Goal: Task Accomplishment & Management: Manage account settings

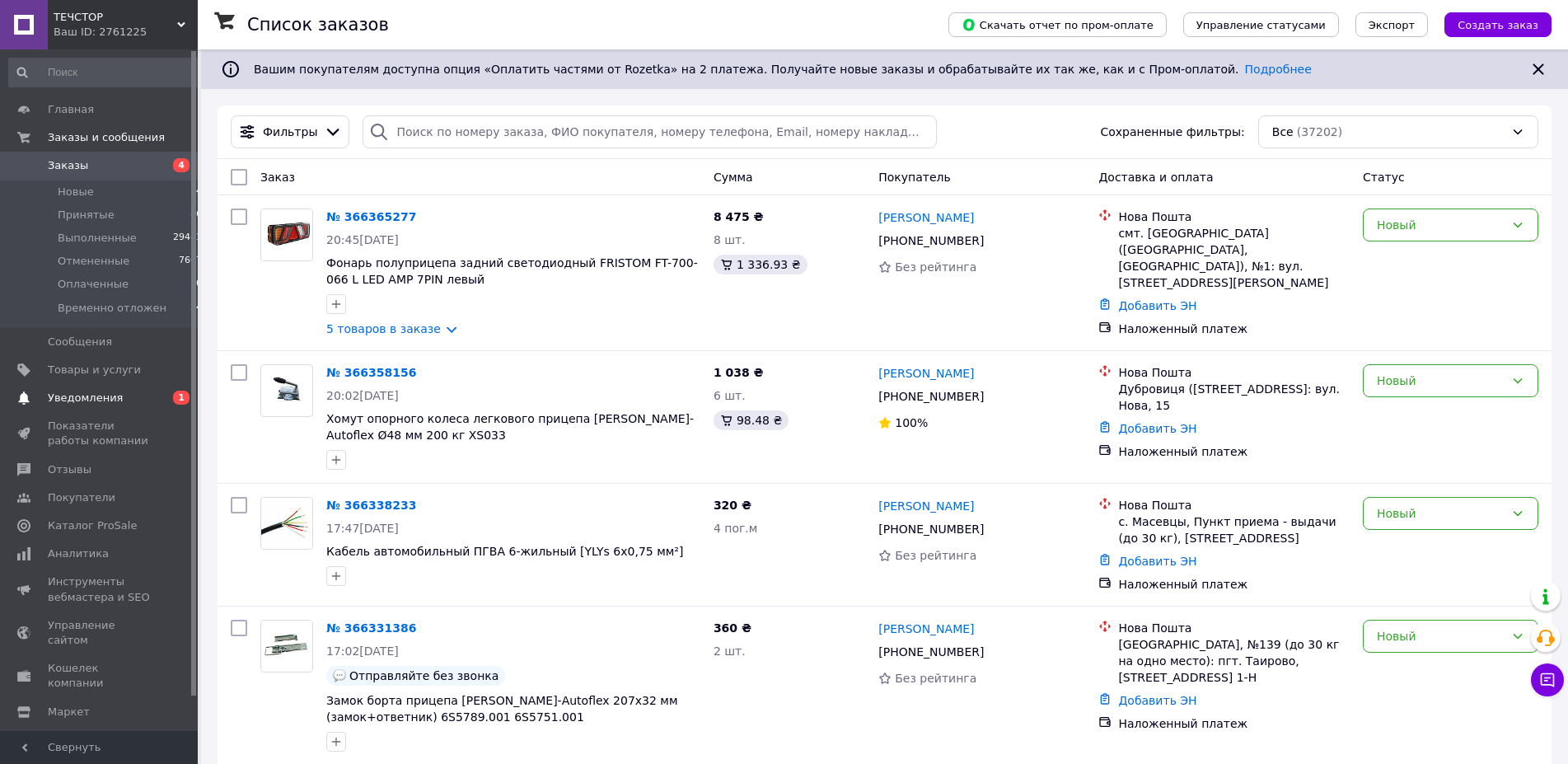
click at [102, 403] on span "Уведомления" at bounding box center [85, 398] width 75 height 15
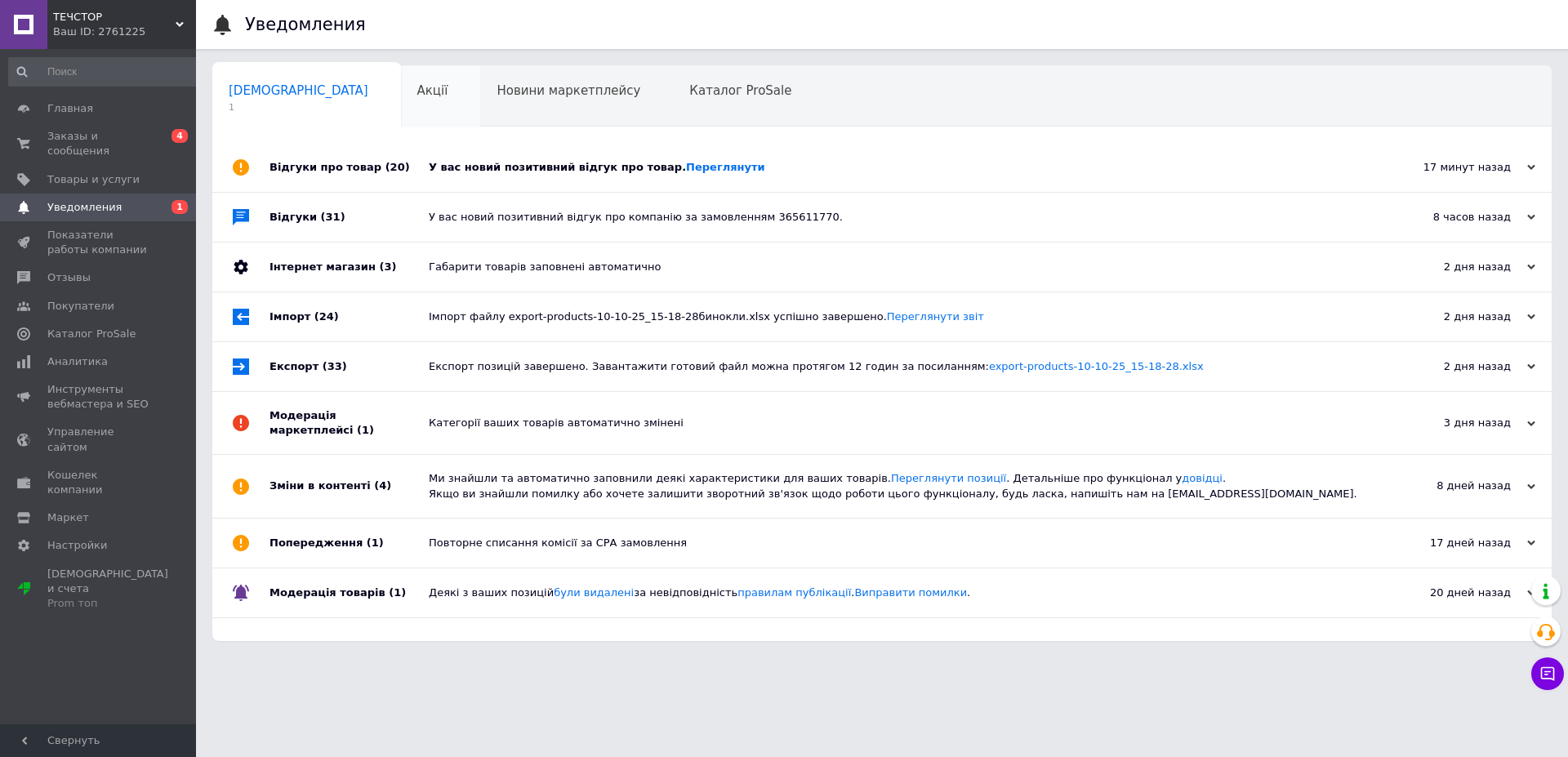
click at [401, 86] on div "Акції 0" at bounding box center [440, 97] width 80 height 62
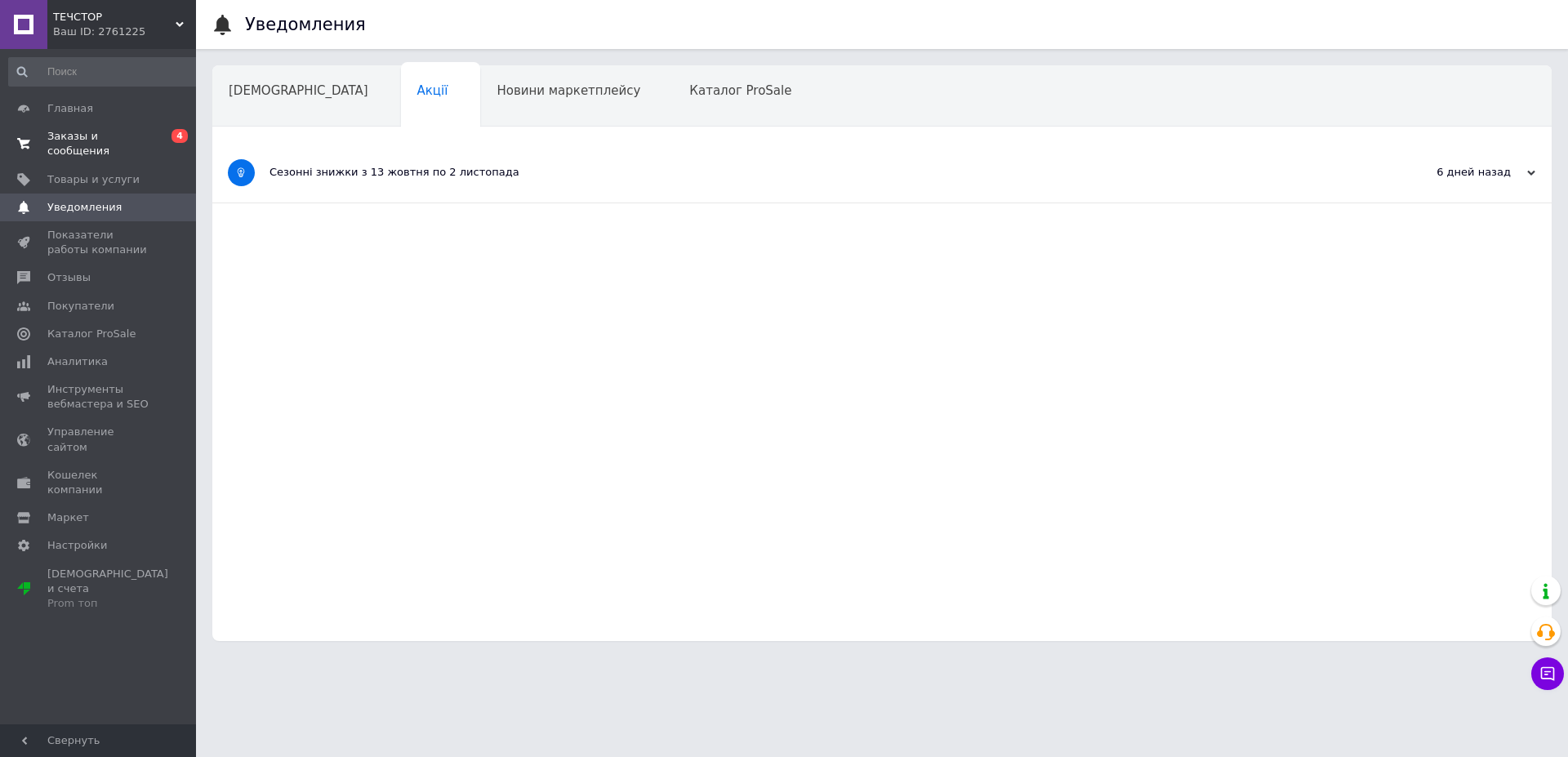
click at [95, 134] on span "Заказы и сообщения" at bounding box center [99, 144] width 104 height 29
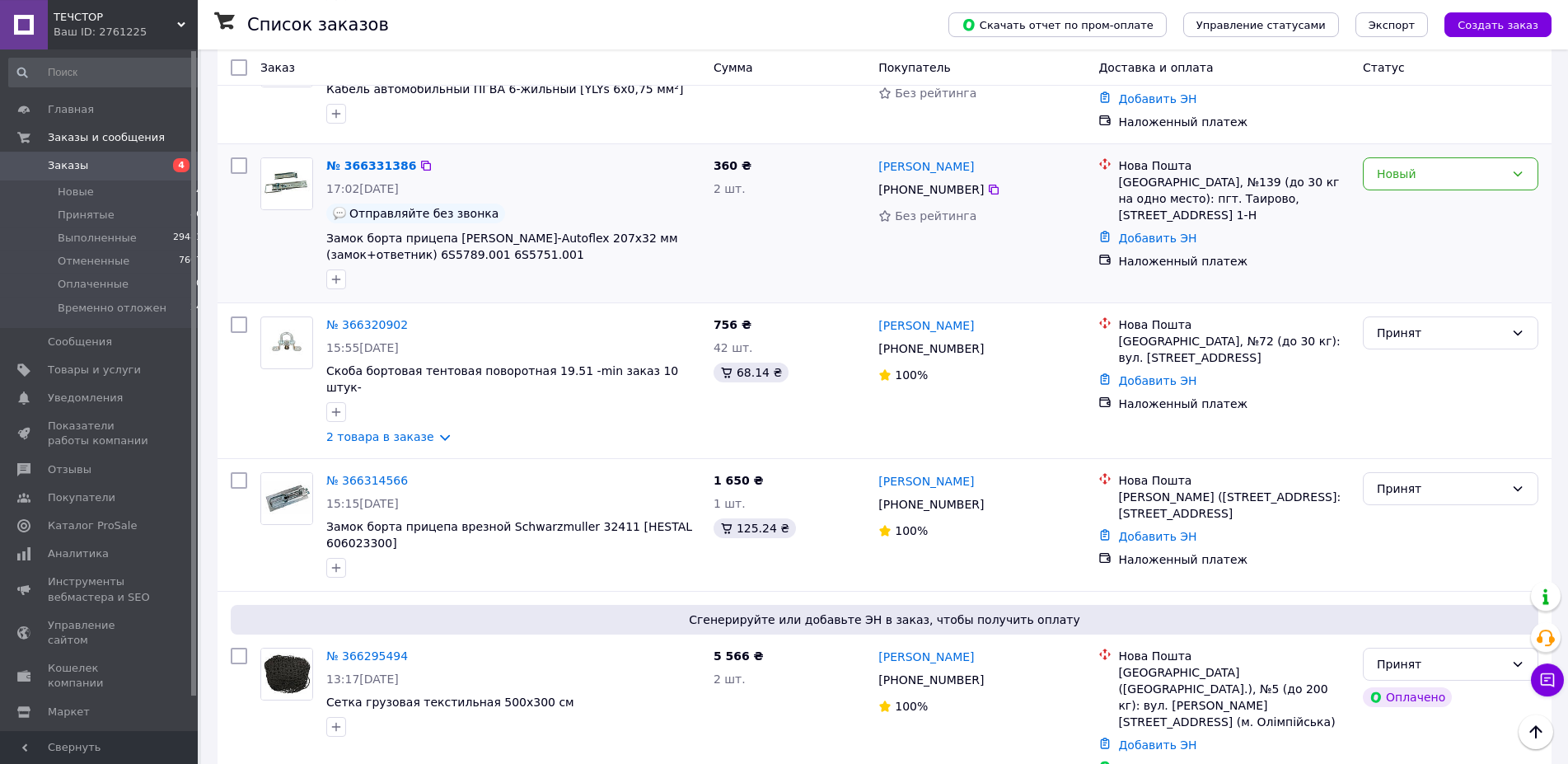
scroll to position [504, 0]
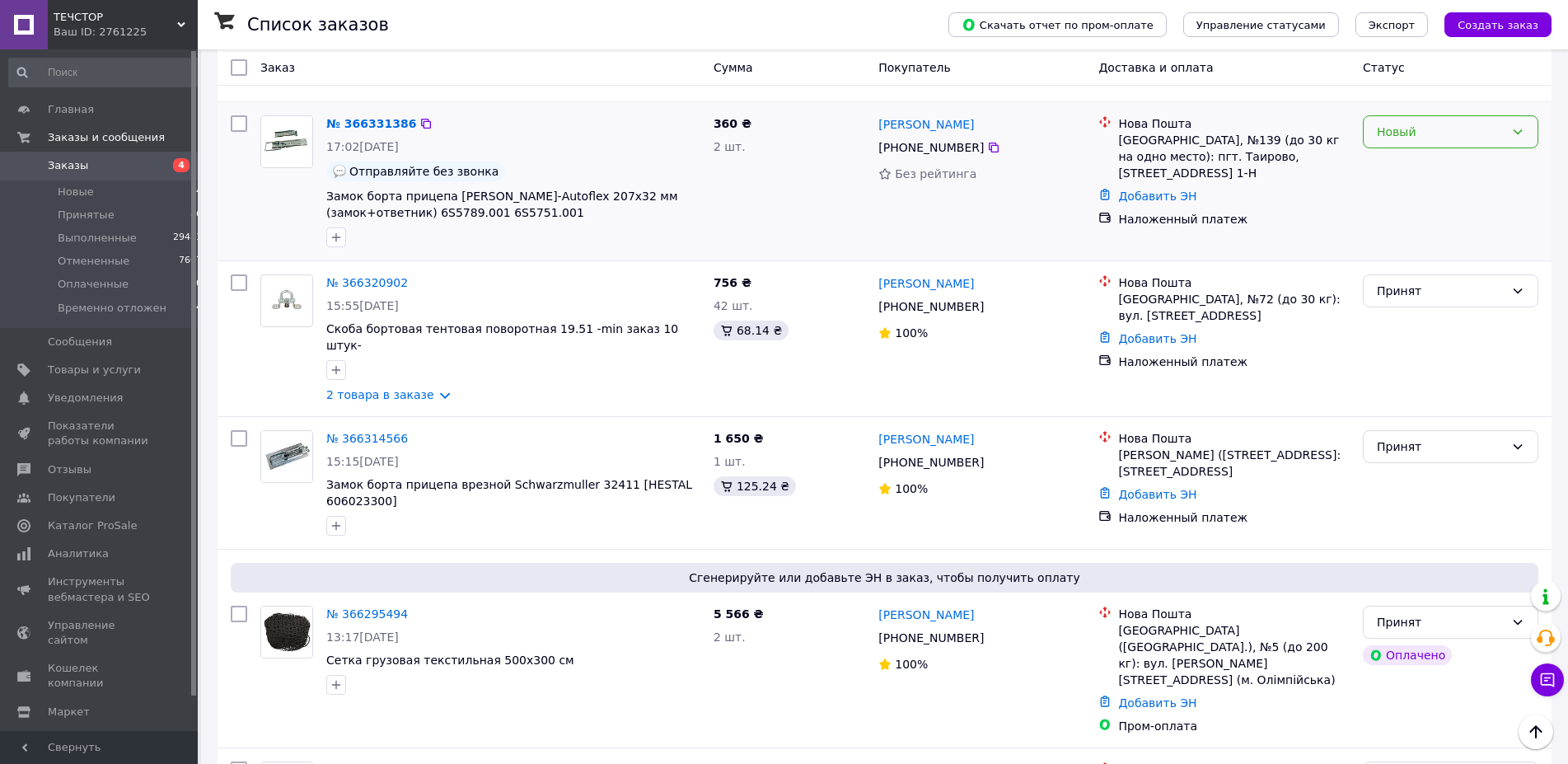
click at [1451, 130] on div "Новый" at bounding box center [1440, 132] width 128 height 18
click at [1428, 175] on li "Принят" at bounding box center [1451, 169] width 174 height 30
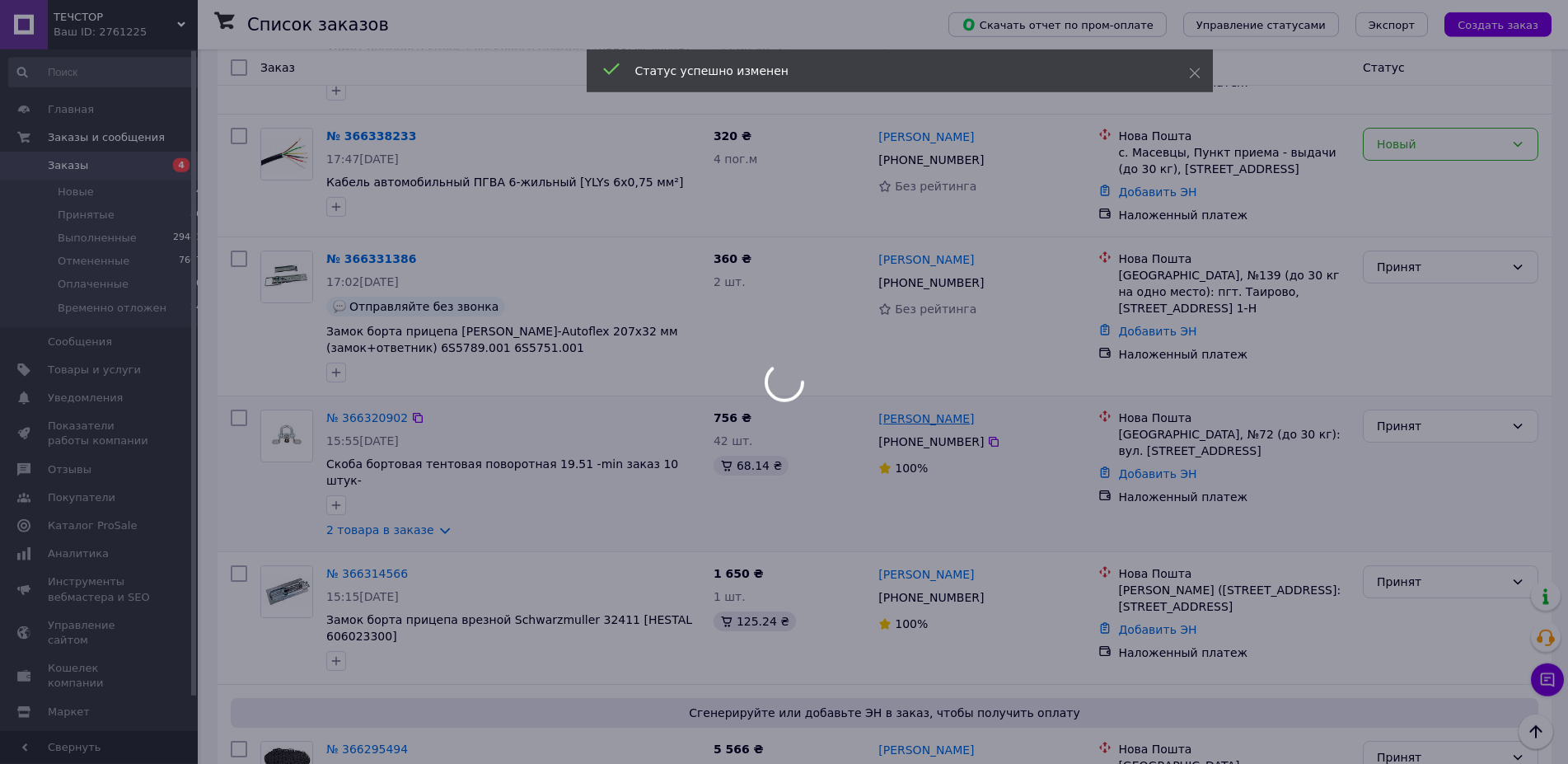
scroll to position [336, 0]
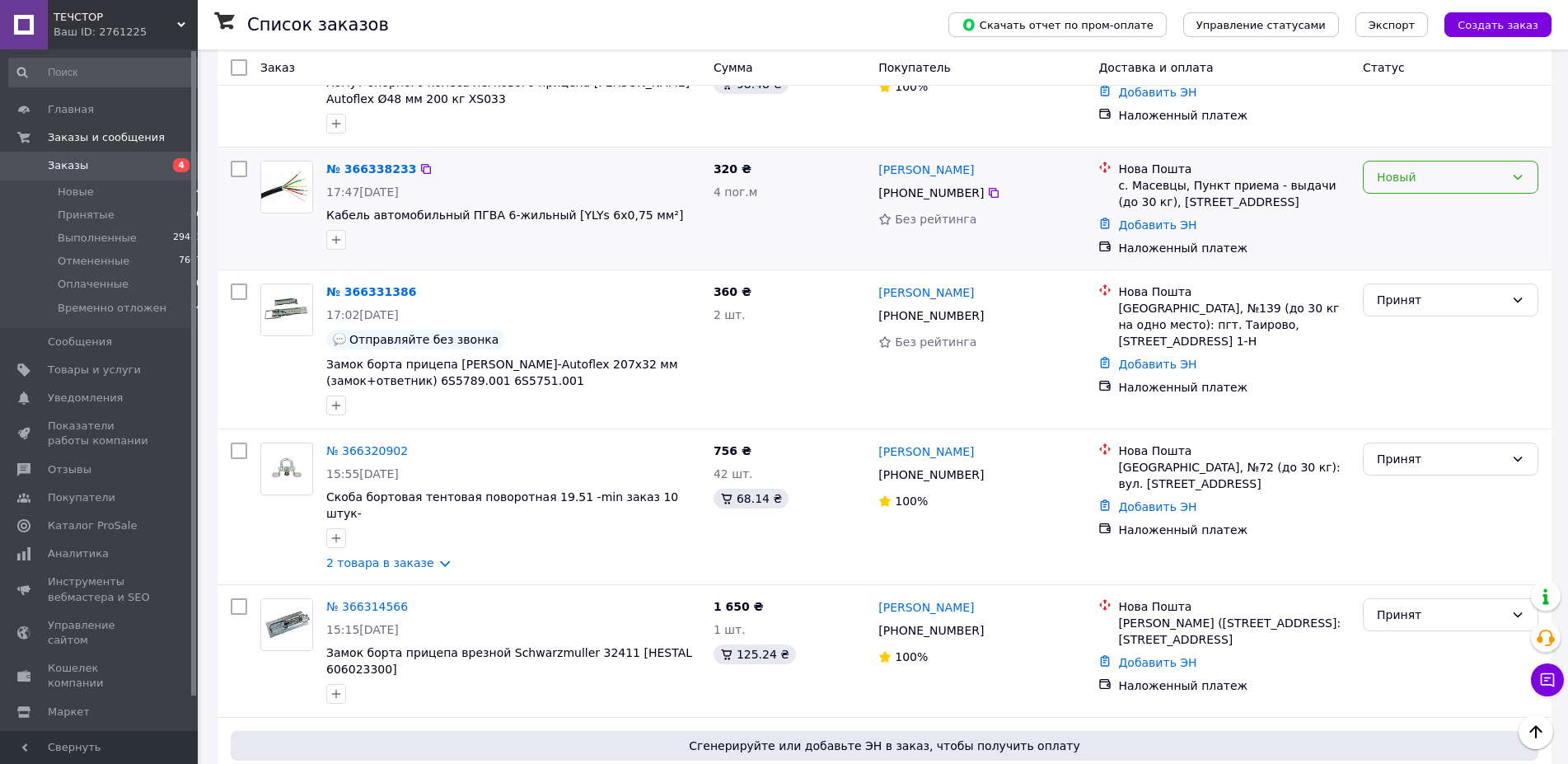
click at [1409, 183] on div "Новый" at bounding box center [1440, 177] width 128 height 18
click at [1397, 209] on li "Принят" at bounding box center [1451, 214] width 174 height 30
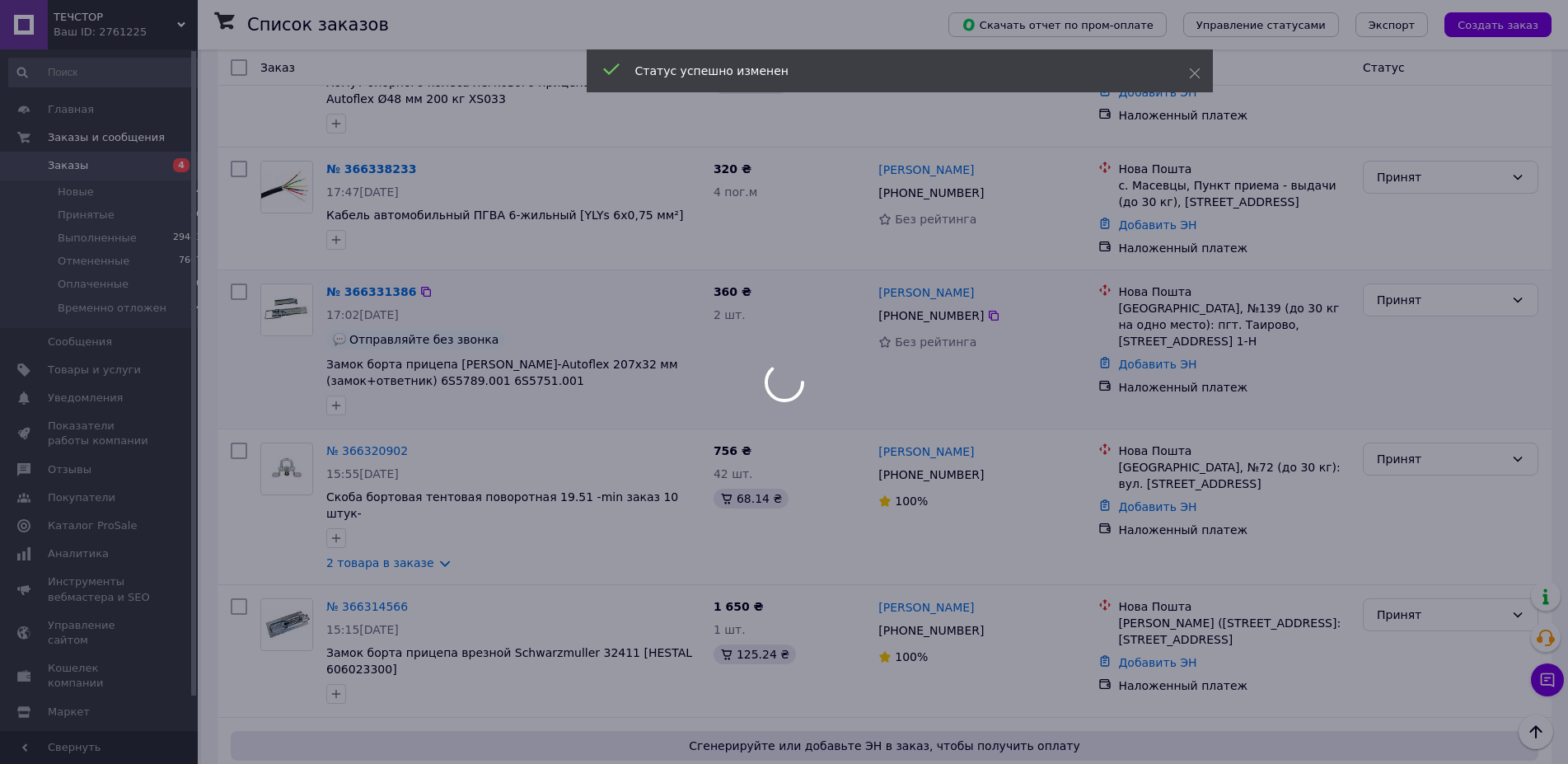
scroll to position [168, 0]
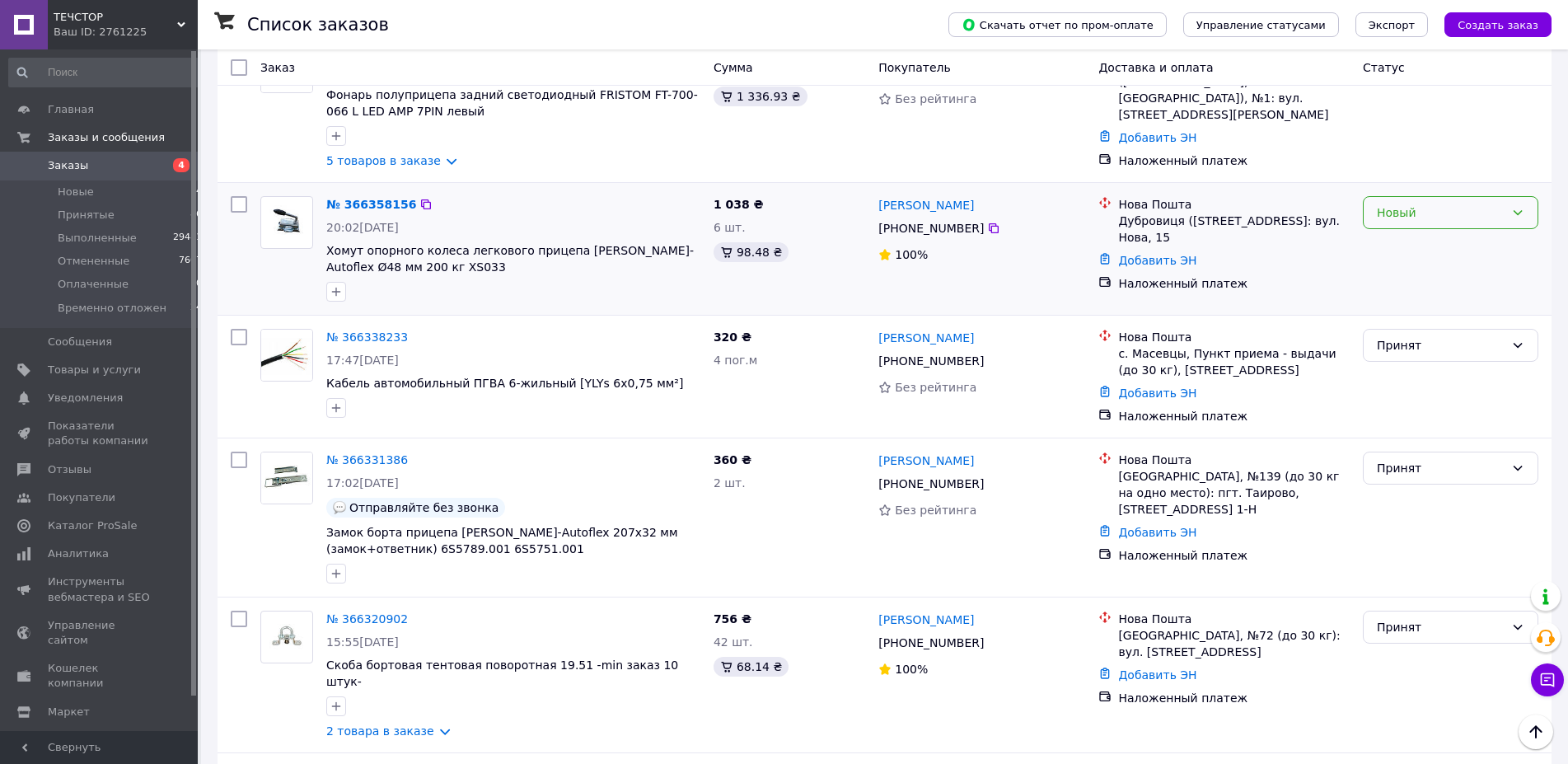
click at [1422, 214] on div "Новый" at bounding box center [1440, 213] width 128 height 18
click at [1388, 249] on li "Принят" at bounding box center [1451, 250] width 174 height 30
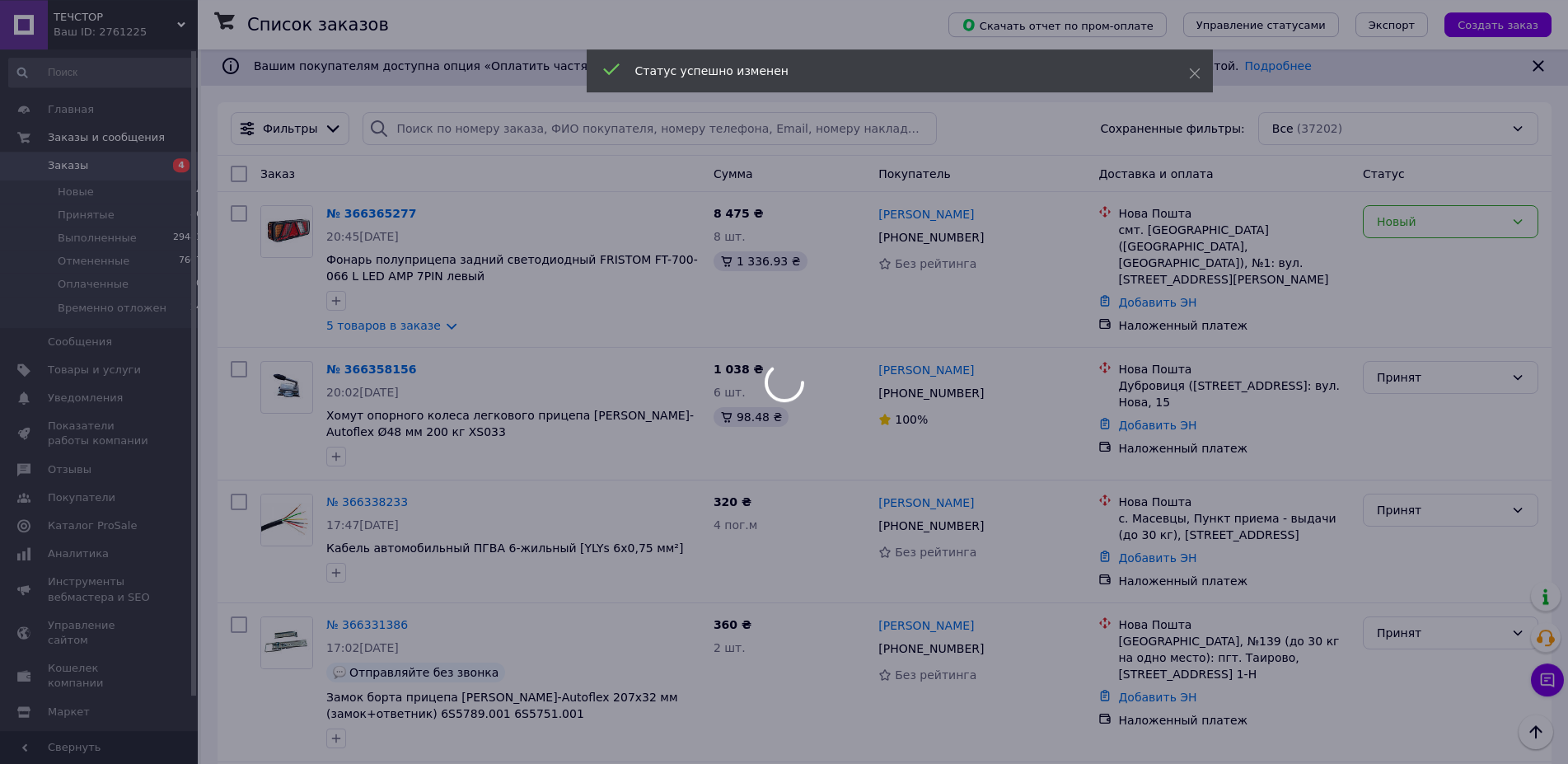
scroll to position [0, 0]
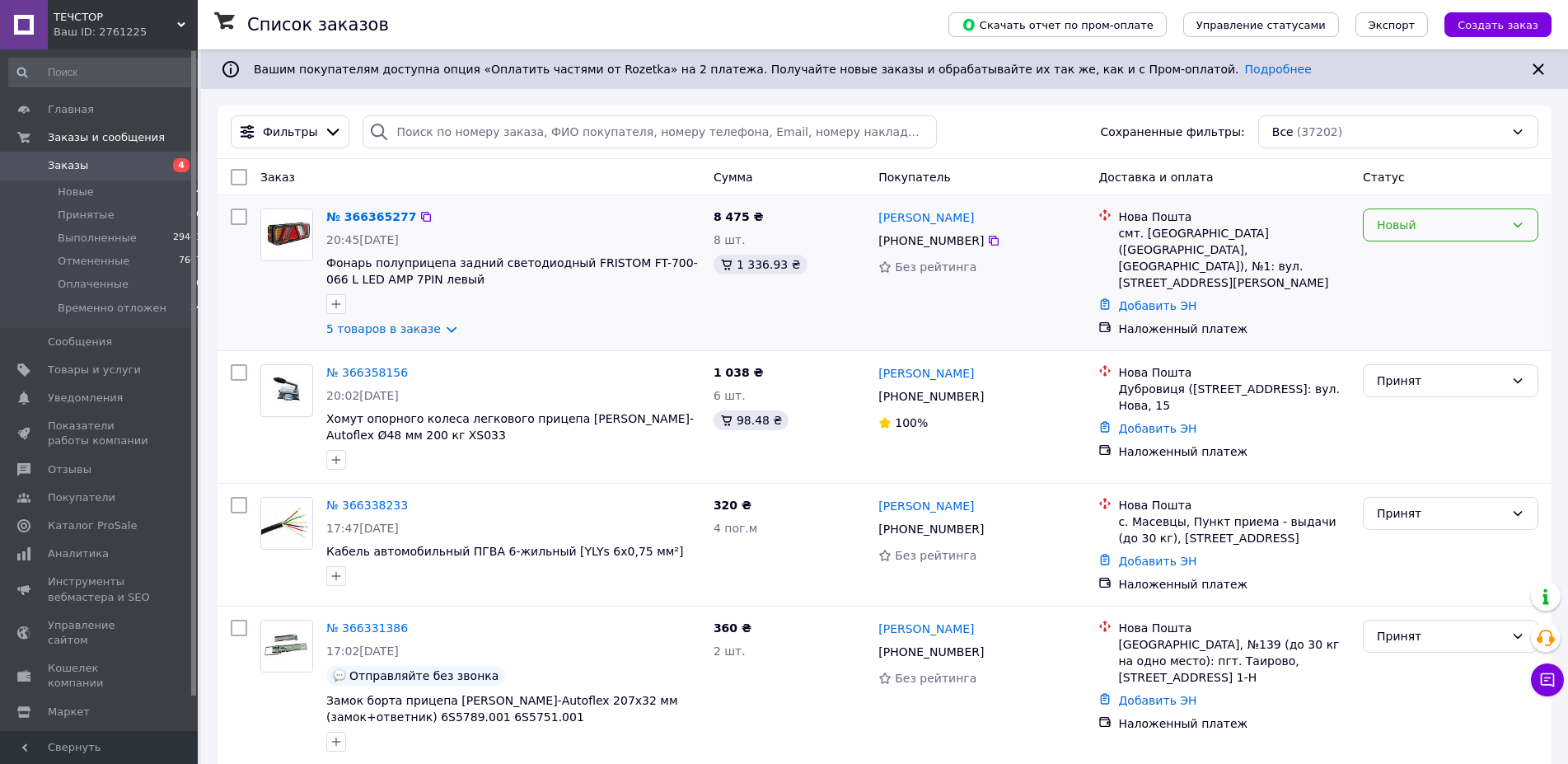
click at [1468, 225] on div "Новый" at bounding box center [1440, 225] width 128 height 18
click at [1430, 265] on li "Принят" at bounding box center [1451, 261] width 174 height 30
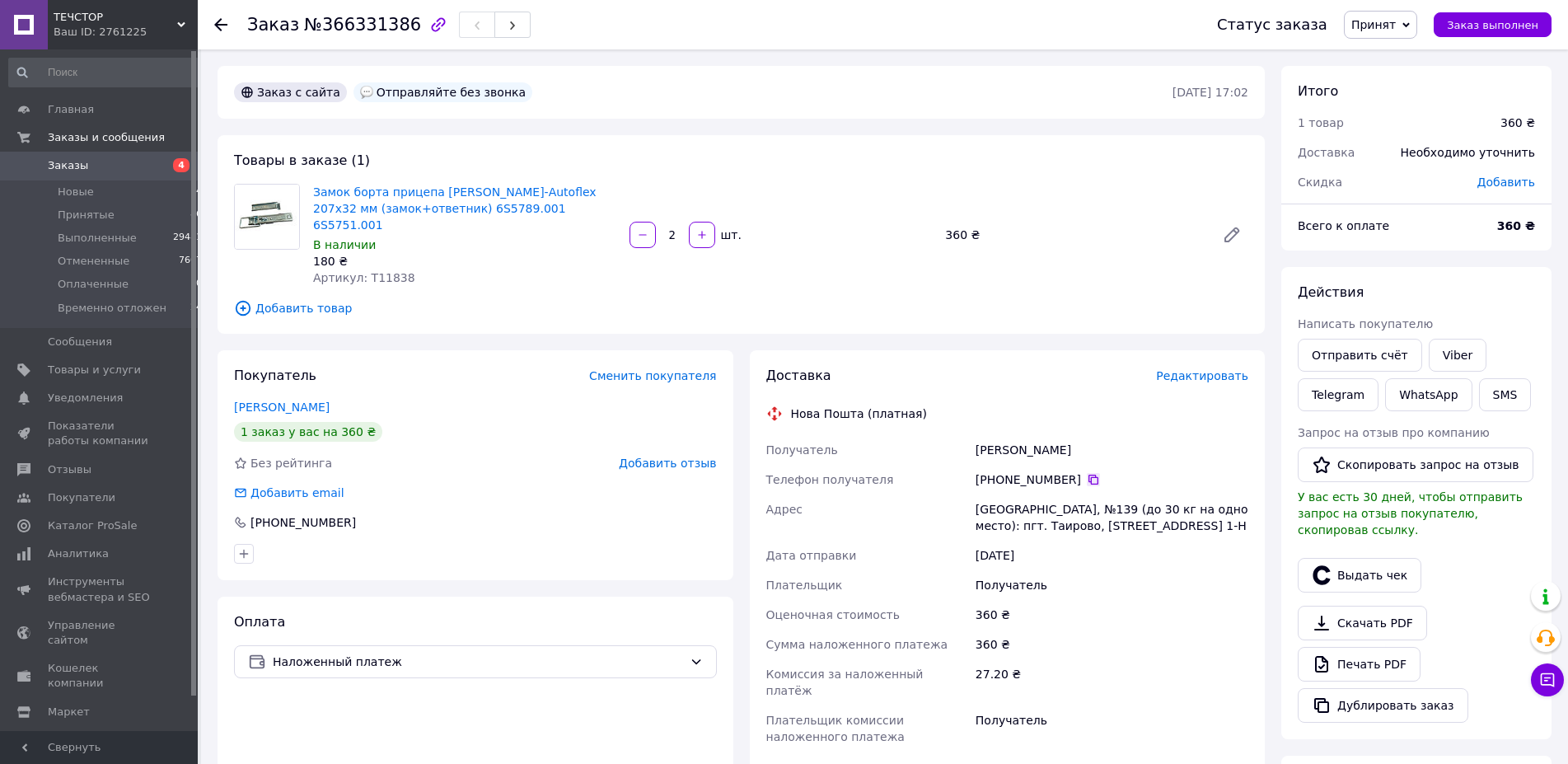
click at [1089, 475] on icon at bounding box center [1093, 479] width 10 height 10
drag, startPoint x: 1087, startPoint y: 435, endPoint x: 948, endPoint y: 435, distance: 139.0
click at [948, 435] on div "Получатель Чурилов Алексей Телефон получателя +380 93 581 39 49   Адрес Одесса,…" at bounding box center [1007, 593] width 489 height 317
copy div "Получатель Чурилов Алексей"
click at [384, 29] on span "№366331386" at bounding box center [362, 24] width 117 height 20
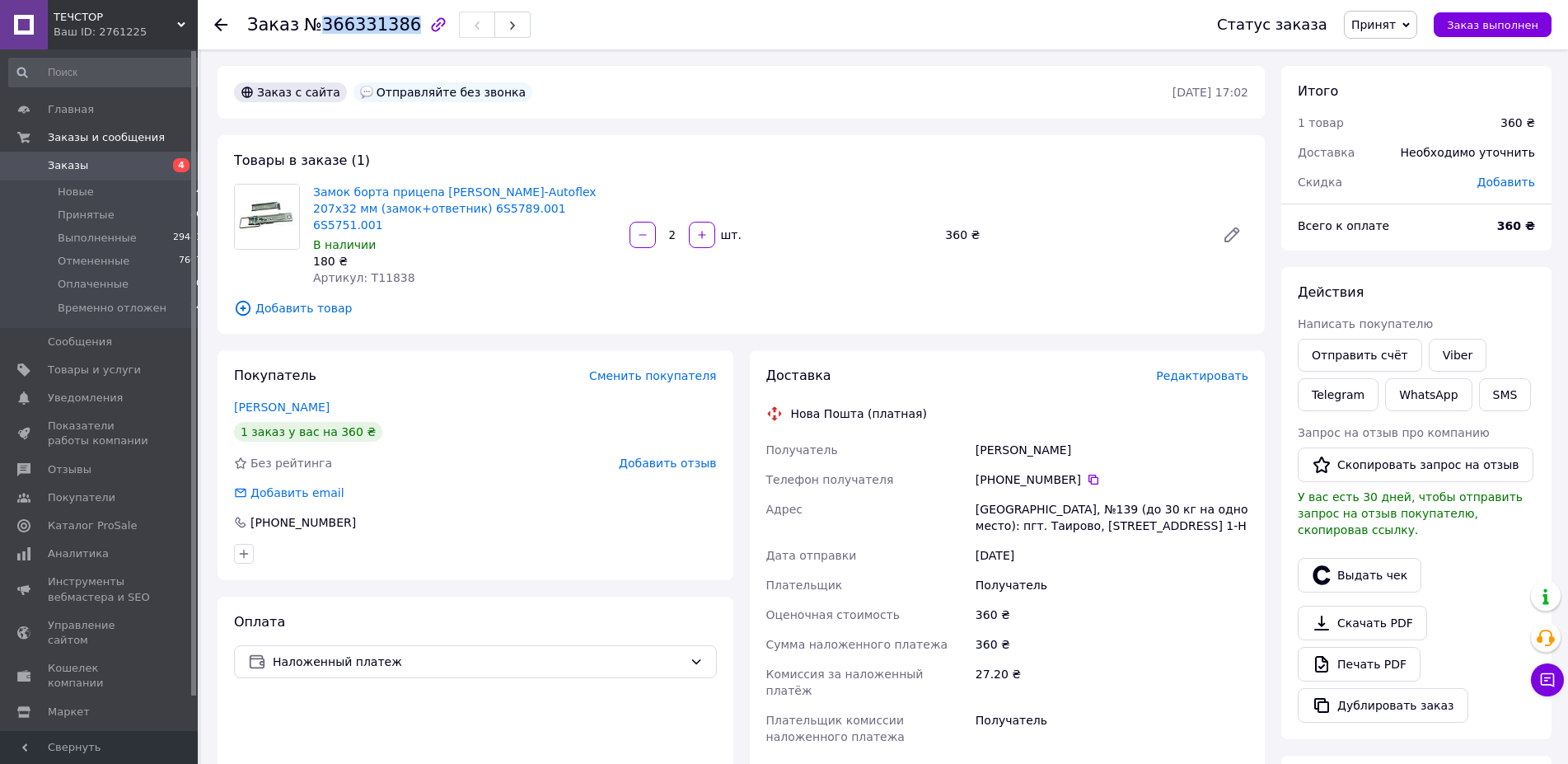
click at [384, 29] on span "№366331386" at bounding box center [362, 24] width 117 height 20
copy span "366331386"
drag, startPoint x: 365, startPoint y: 92, endPoint x: 560, endPoint y: 99, distance: 195.1
click at [560, 99] on div "Заказ с сайта Отправляйте без звонка" at bounding box center [702, 92] width 942 height 26
copy div "Отправляйте без звонка"
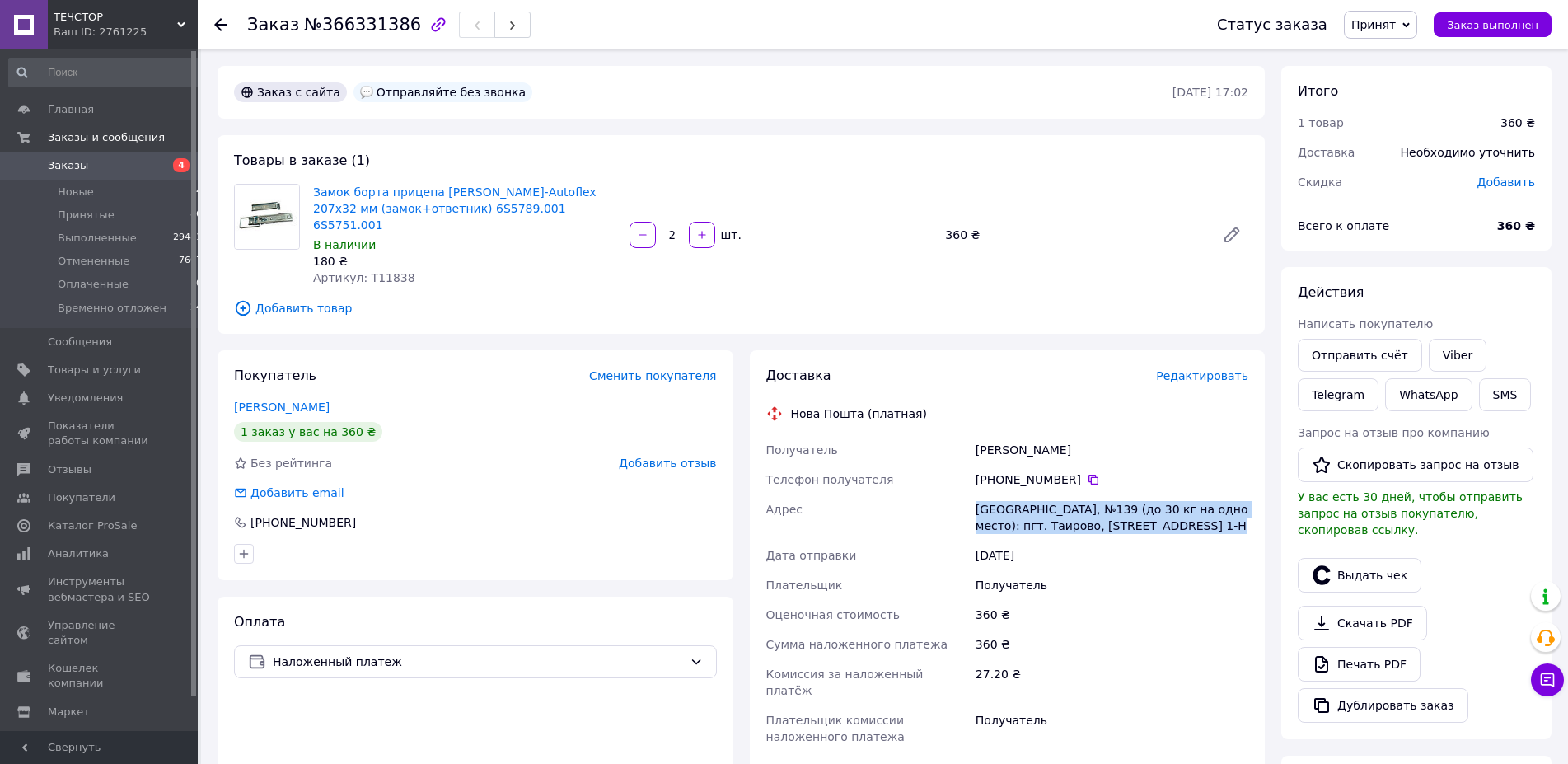
drag, startPoint x: 980, startPoint y: 491, endPoint x: 1206, endPoint y: 506, distance: 226.5
click at [1206, 506] on div "Одесса, №139 (до 30 кг на одно место): пгт. Таирово, ул. 40 лет Победы, 32, пом…" at bounding box center [1112, 517] width 279 height 46
copy div "Одесса, №139 (до 30 кг на одно место): пгт. Таирово, ул. 40 лет Победы, 32, пом…"
click at [383, 271] on span "Артикул: T11838" at bounding box center [364, 277] width 102 height 13
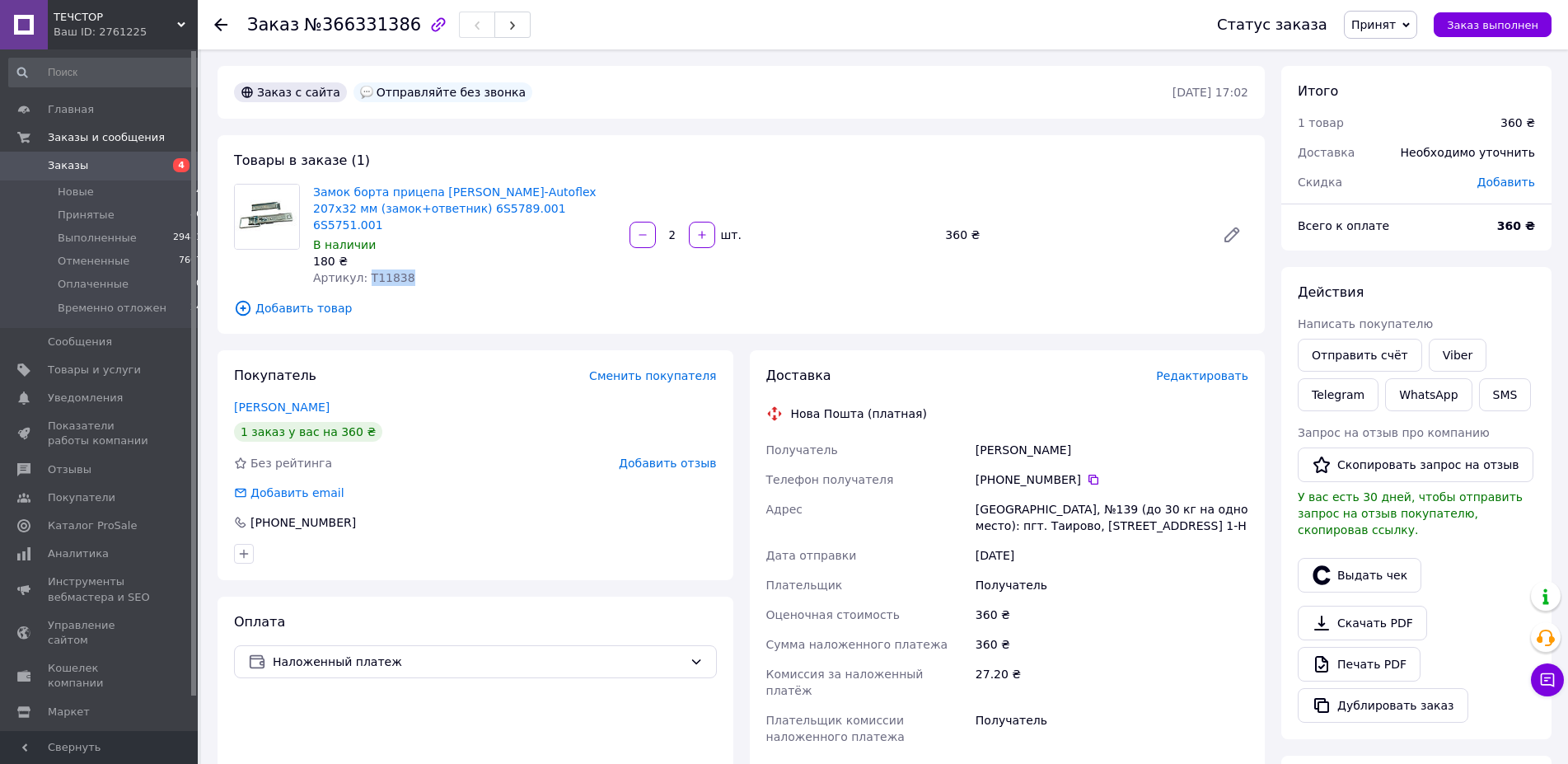
copy span "T11838"
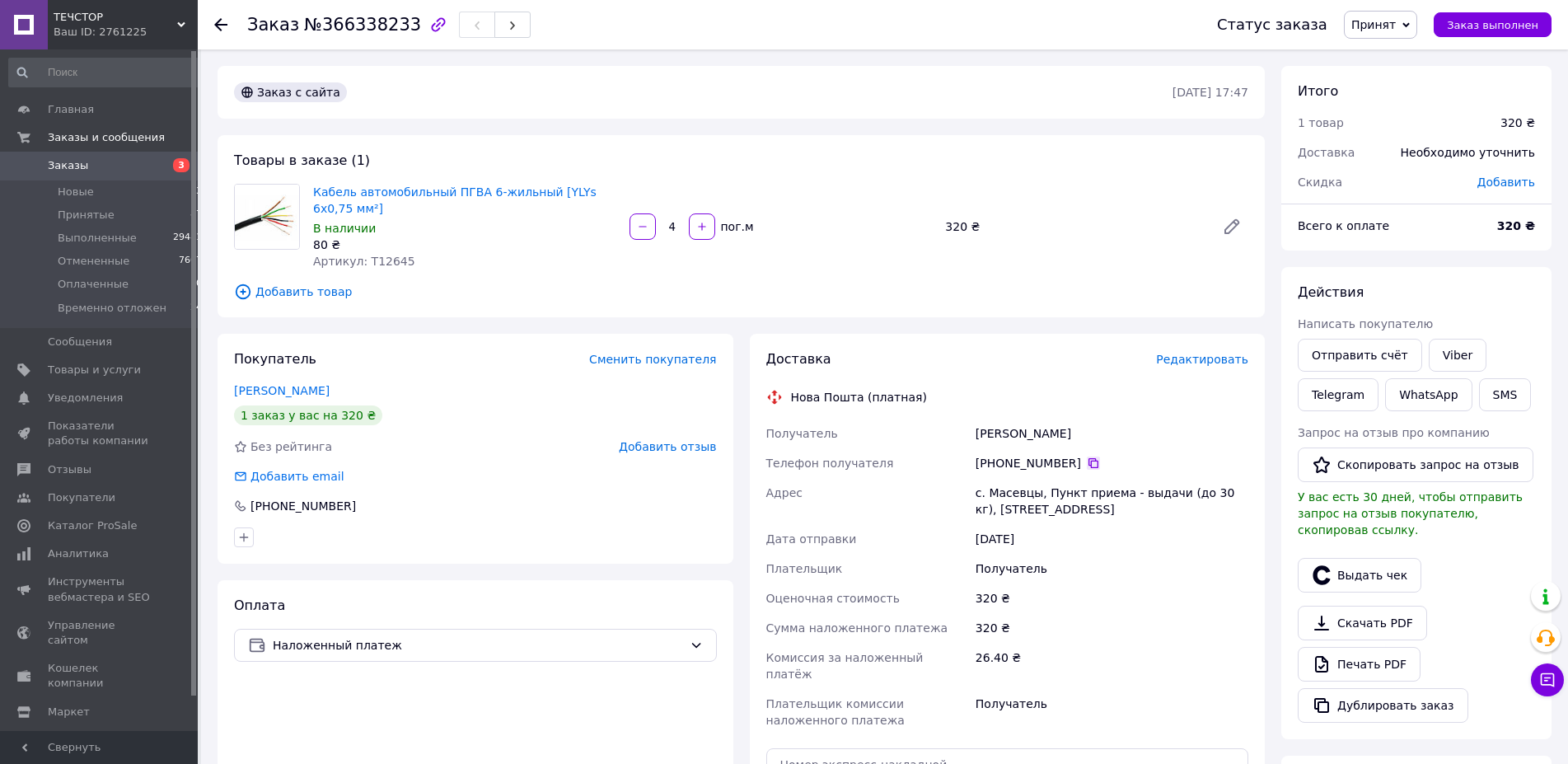
click at [1089, 461] on icon at bounding box center [1093, 463] width 10 height 10
click at [338, 26] on span "№366338233" at bounding box center [362, 24] width 117 height 20
copy span "366338233"
drag, startPoint x: 1079, startPoint y: 435, endPoint x: 955, endPoint y: 435, distance: 124.0
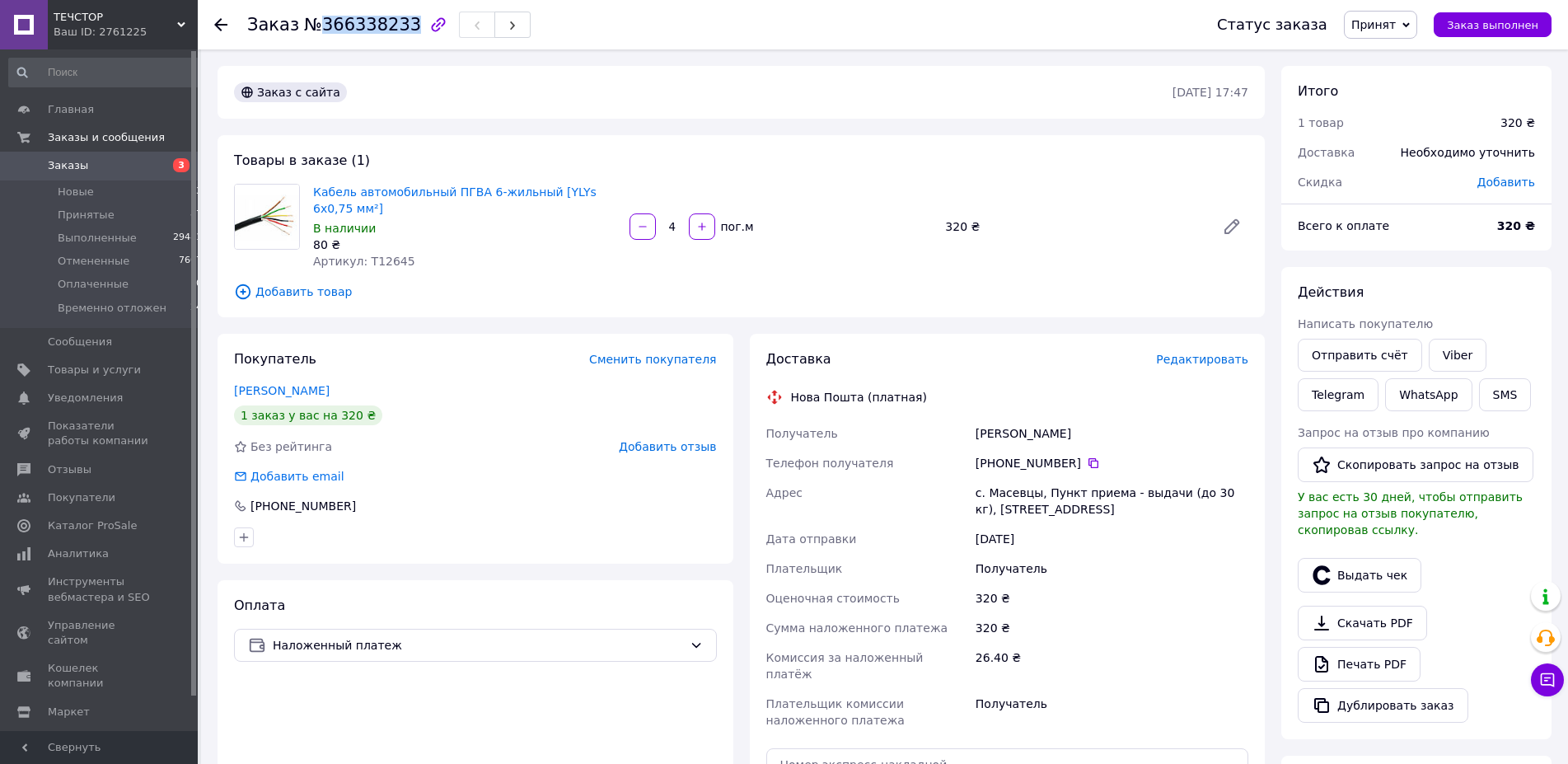
click at [955, 435] on div "Получатель Петришен Вадим Телефон получателя +380 96 787 77 05   Адрес с. Масев…" at bounding box center [1007, 576] width 489 height 317
copy div "Получатель Петришен Вадим"
click at [350, 24] on span "№366338233" at bounding box center [362, 24] width 117 height 20
copy span "366338233"
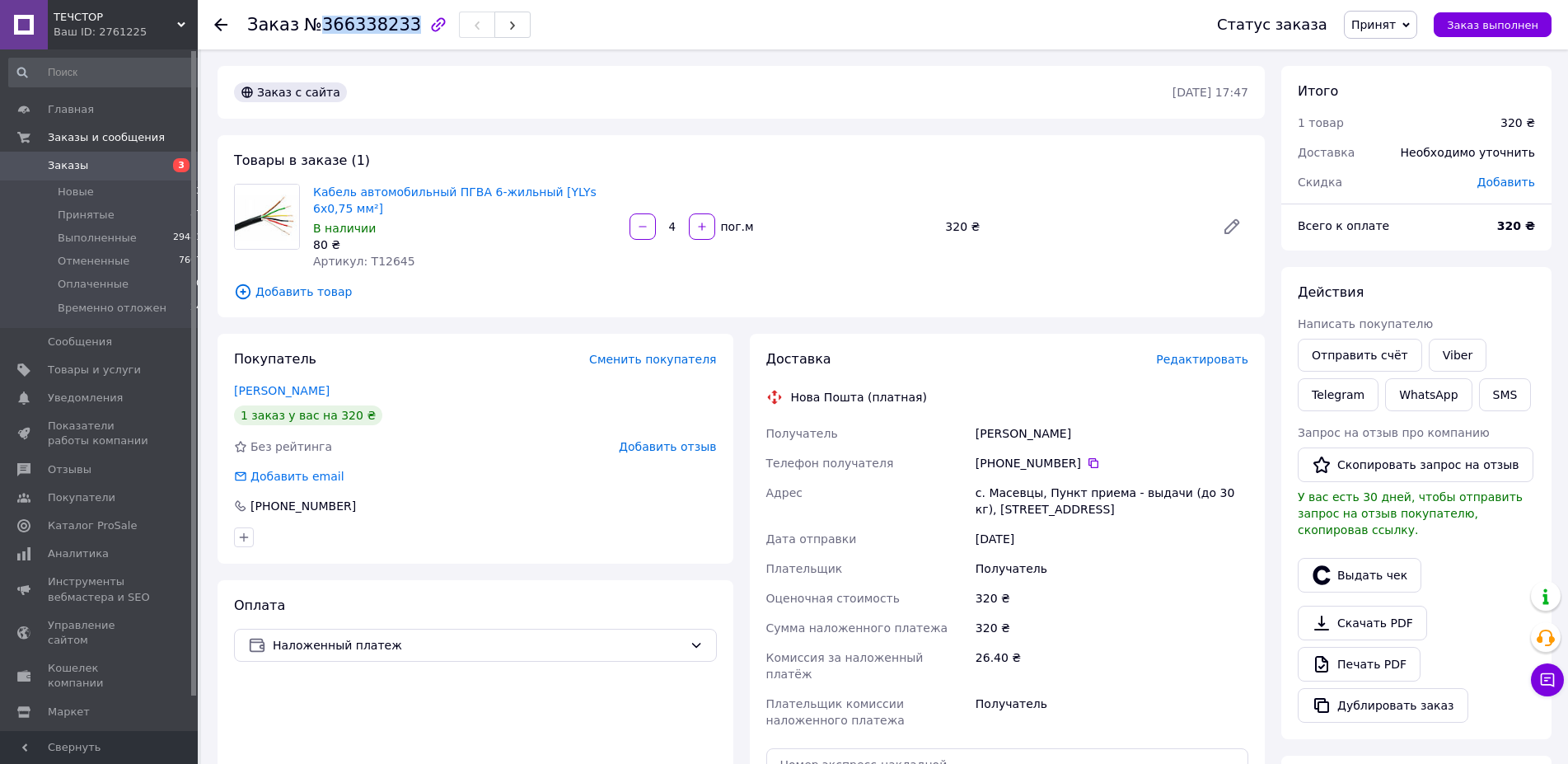
drag, startPoint x: 973, startPoint y: 489, endPoint x: 1077, endPoint y: 521, distance: 108.8
click at [1077, 521] on div "Получатель Петришен Вадим Телефон получателя +380 96 787 77 05   Адрес с. Масев…" at bounding box center [1007, 576] width 489 height 317
copy div "Адрес с. Масевцы, Пункт приема - выдачи (до 30 кг), ул. Прибузька, 34"
click at [370, 260] on span "Артикул: T12645" at bounding box center [364, 260] width 102 height 13
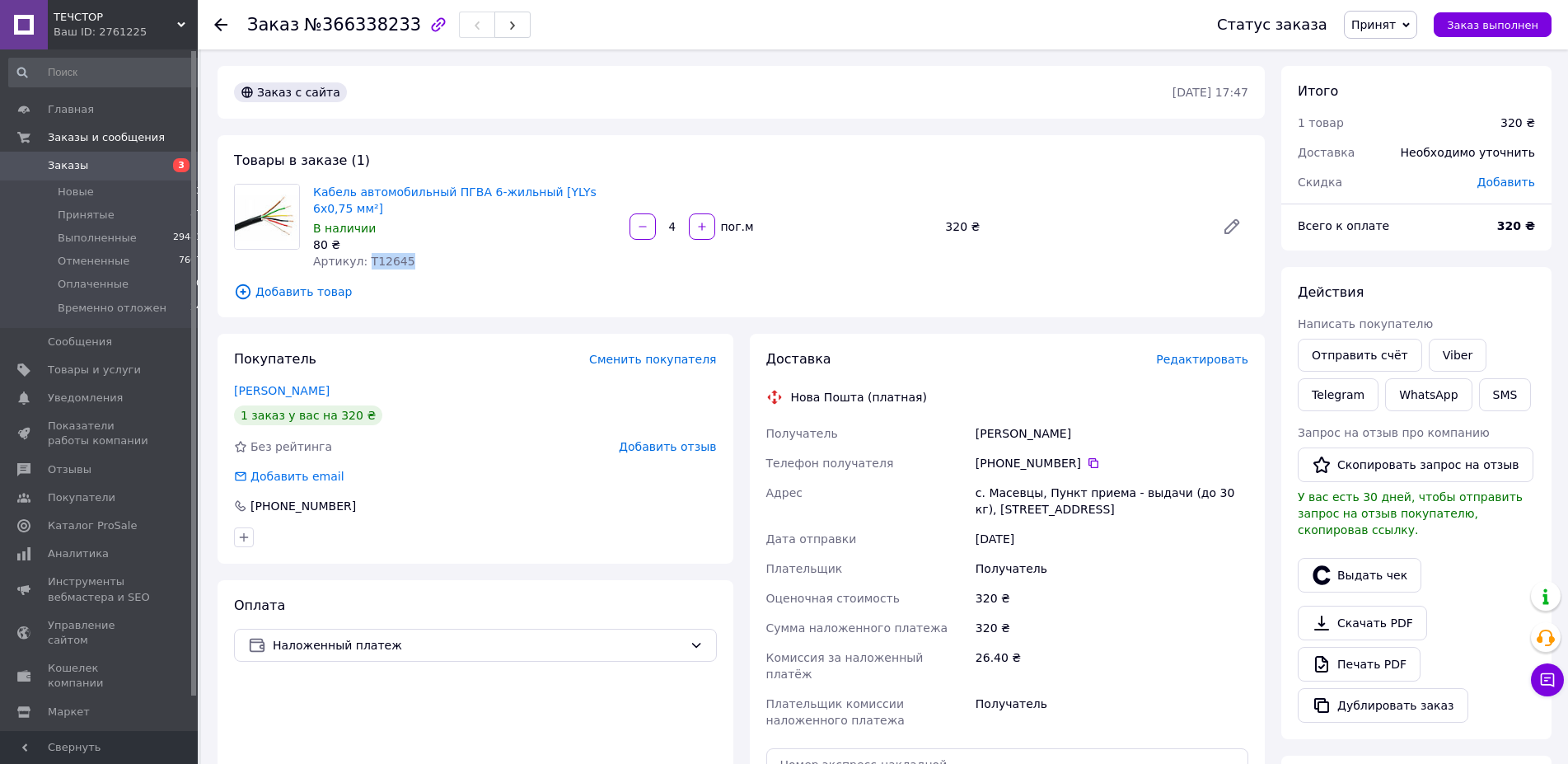
copy span "T12645"
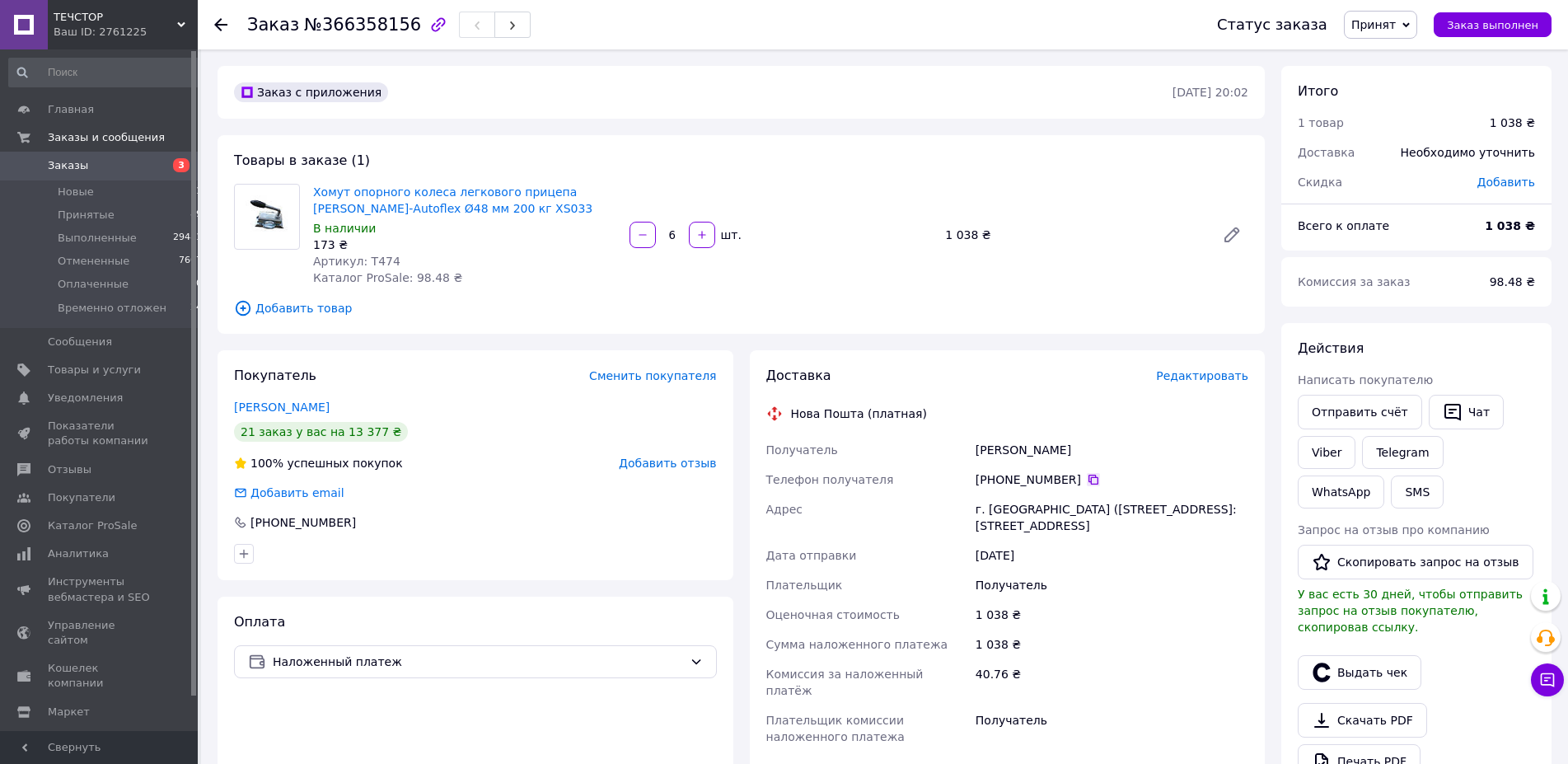
click at [1089, 479] on icon at bounding box center [1093, 479] width 10 height 10
click at [373, 24] on span "№366358156" at bounding box center [362, 24] width 117 height 20
copy span "366358156"
drag, startPoint x: 975, startPoint y: 506, endPoint x: 1237, endPoint y: 507, distance: 262.0
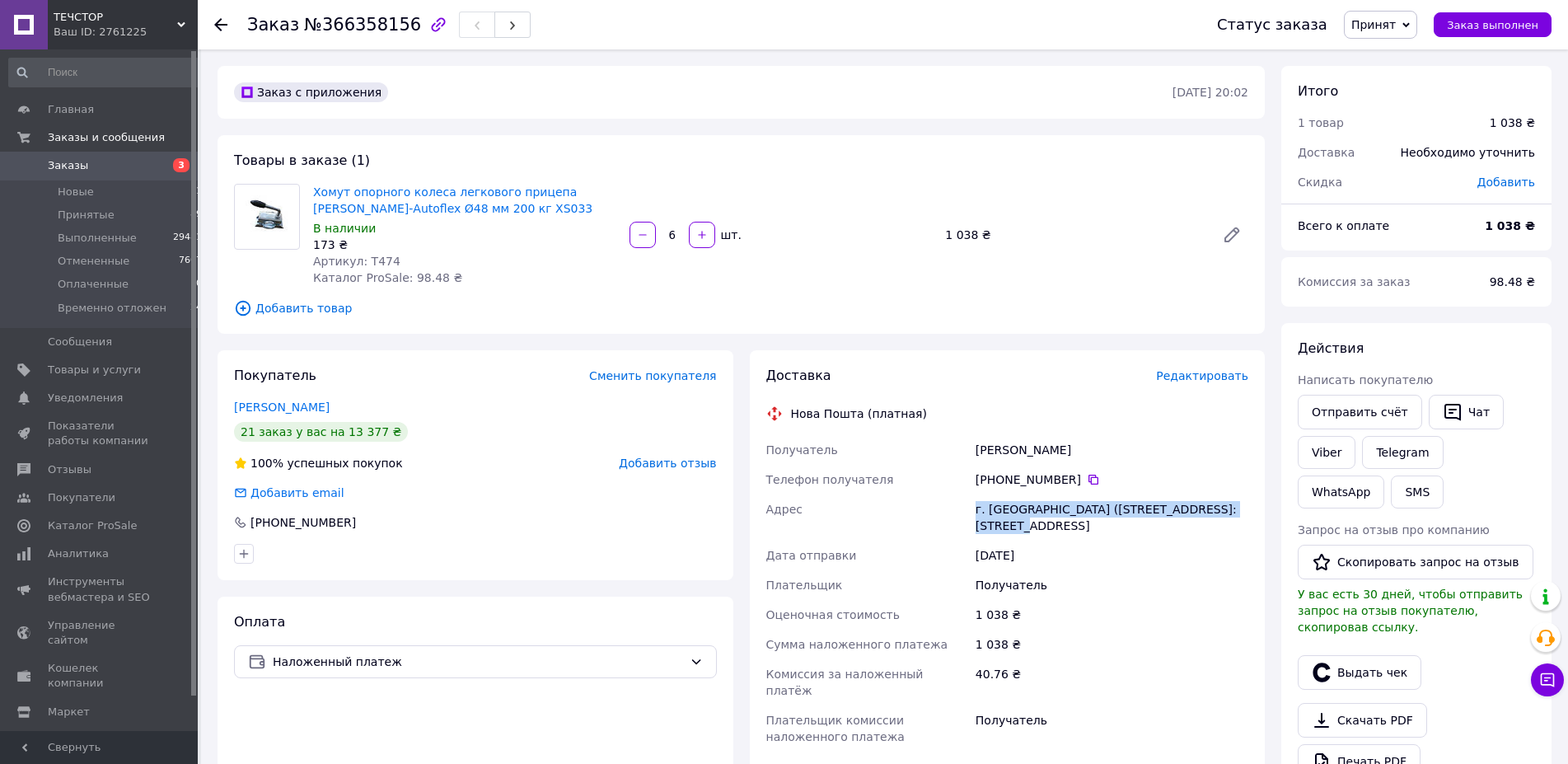
click at [1237, 507] on div "г. Дубровица (Ровенская обл.), №1: ул. Новая, 15" at bounding box center [1112, 517] width 279 height 46
copy div "г. Дубровица (Ровенская обл.), №1: ул. Новая, 15"
click at [364, 259] on span "Артикул: T474" at bounding box center [357, 260] width 88 height 13
copy span "T474"
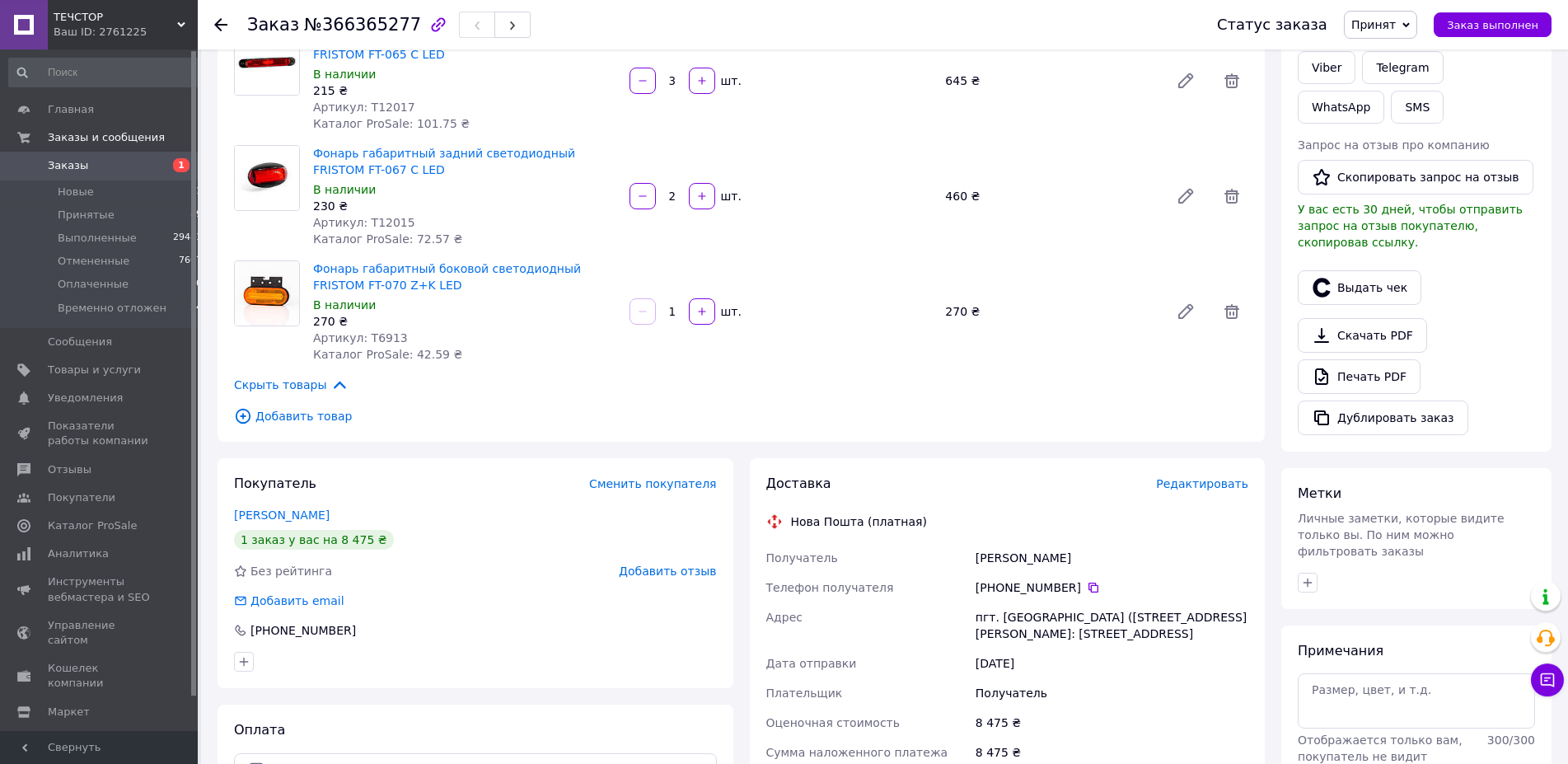
scroll to position [504, 0]
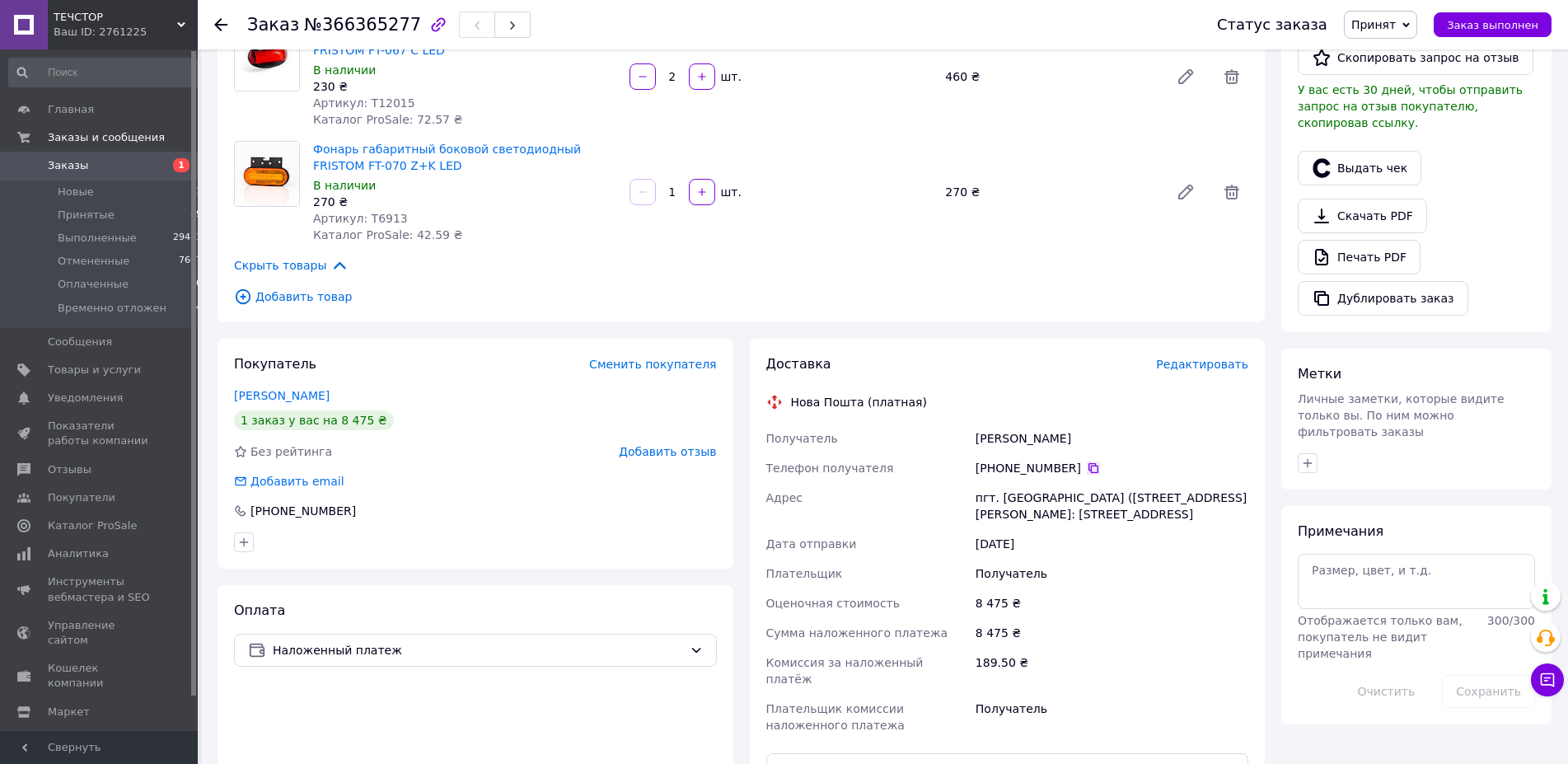
click at [1087, 469] on icon at bounding box center [1093, 468] width 13 height 13
drag, startPoint x: 1053, startPoint y: 434, endPoint x: 968, endPoint y: 435, distance: 85.0
click at [968, 435] on div "Получатель [PERSON_NAME] Телефон получателя [PHONE_NUMBER]   [GEOGRAPHIC_DATA] …" at bounding box center [1007, 582] width 489 height 317
copy div "Получатель [PERSON_NAME]"
click at [339, 24] on span "№366365277" at bounding box center [362, 24] width 117 height 20
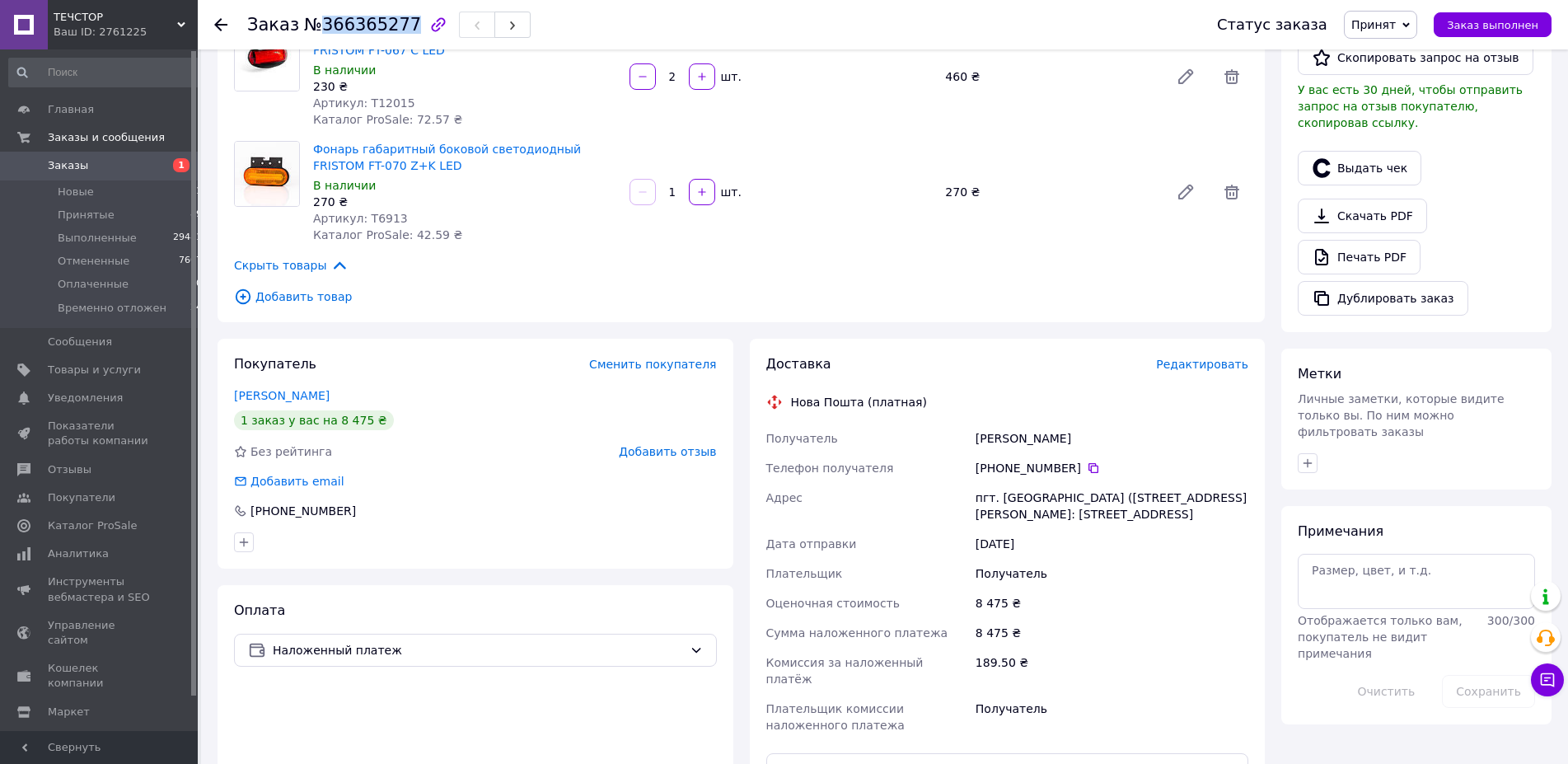
click at [339, 24] on span "№366365277" at bounding box center [362, 24] width 117 height 20
copy span "366365277"
drag, startPoint x: 974, startPoint y: 496, endPoint x: 1179, endPoint y: 525, distance: 207.0
click at [1179, 525] on div "пгт. [GEOGRAPHIC_DATA] ([STREET_ADDRESS][PERSON_NAME]: [STREET_ADDRESS]" at bounding box center [1112, 506] width 279 height 46
copy div "пгт. [GEOGRAPHIC_DATA] ([STREET_ADDRESS][PERSON_NAME]: [STREET_ADDRESS]"
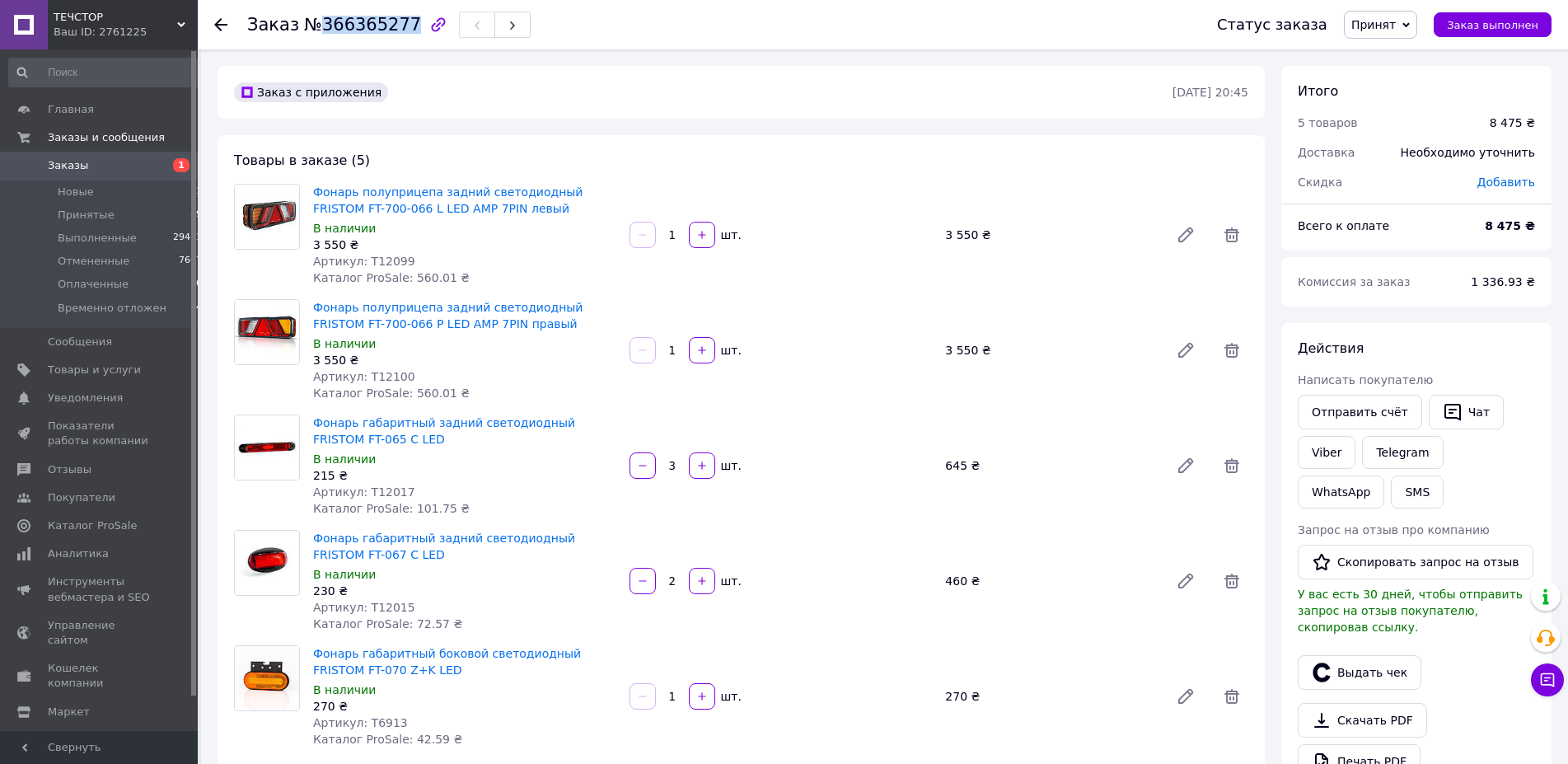
scroll to position [84, 0]
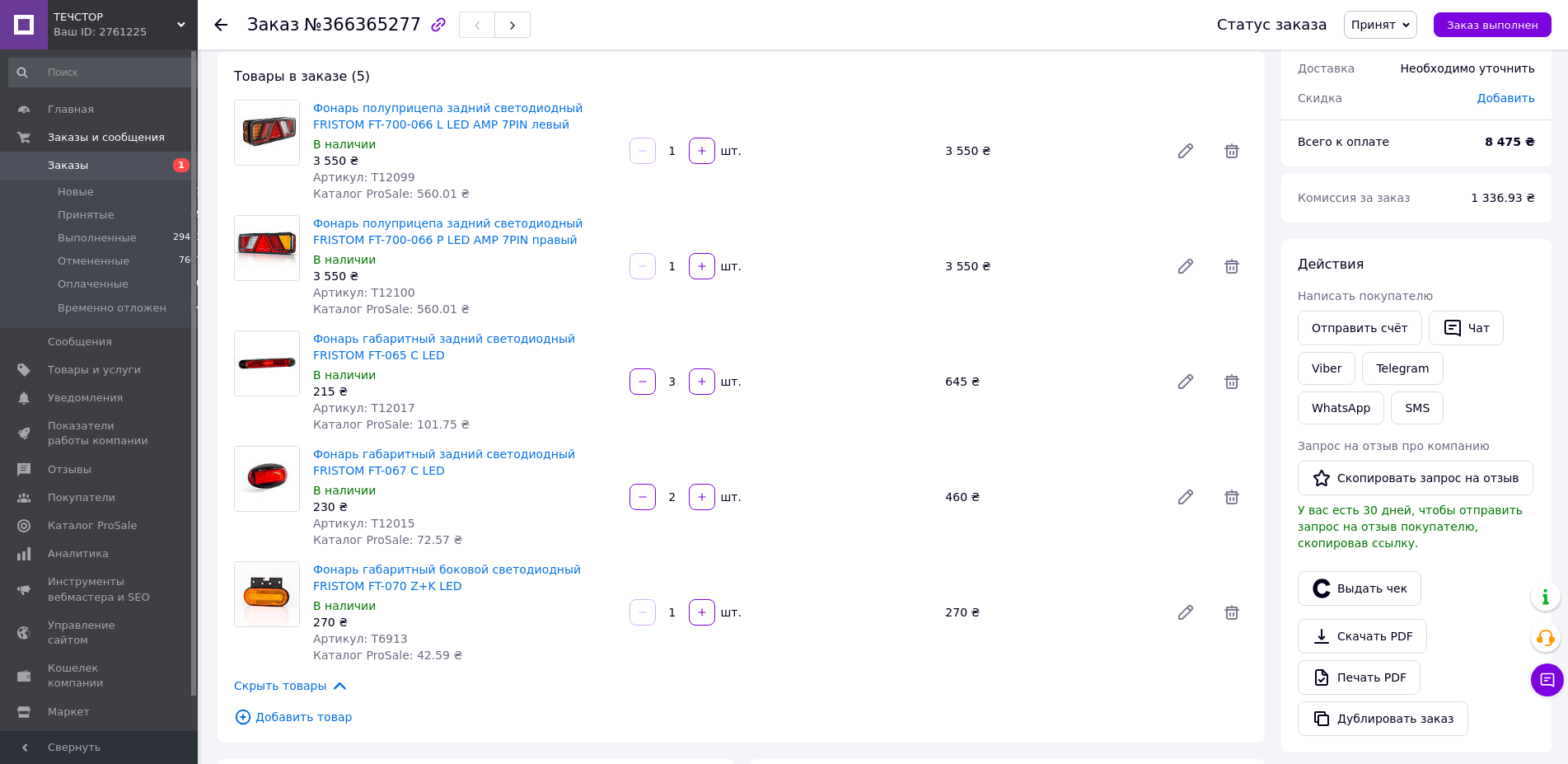
click at [383, 179] on span "Артикул: T12099" at bounding box center [364, 177] width 102 height 13
copy span "T12099"
click at [399, 289] on span "Артикул: T12100" at bounding box center [364, 293] width 102 height 13
click at [390, 293] on span "Артикул: T12100" at bounding box center [364, 293] width 102 height 13
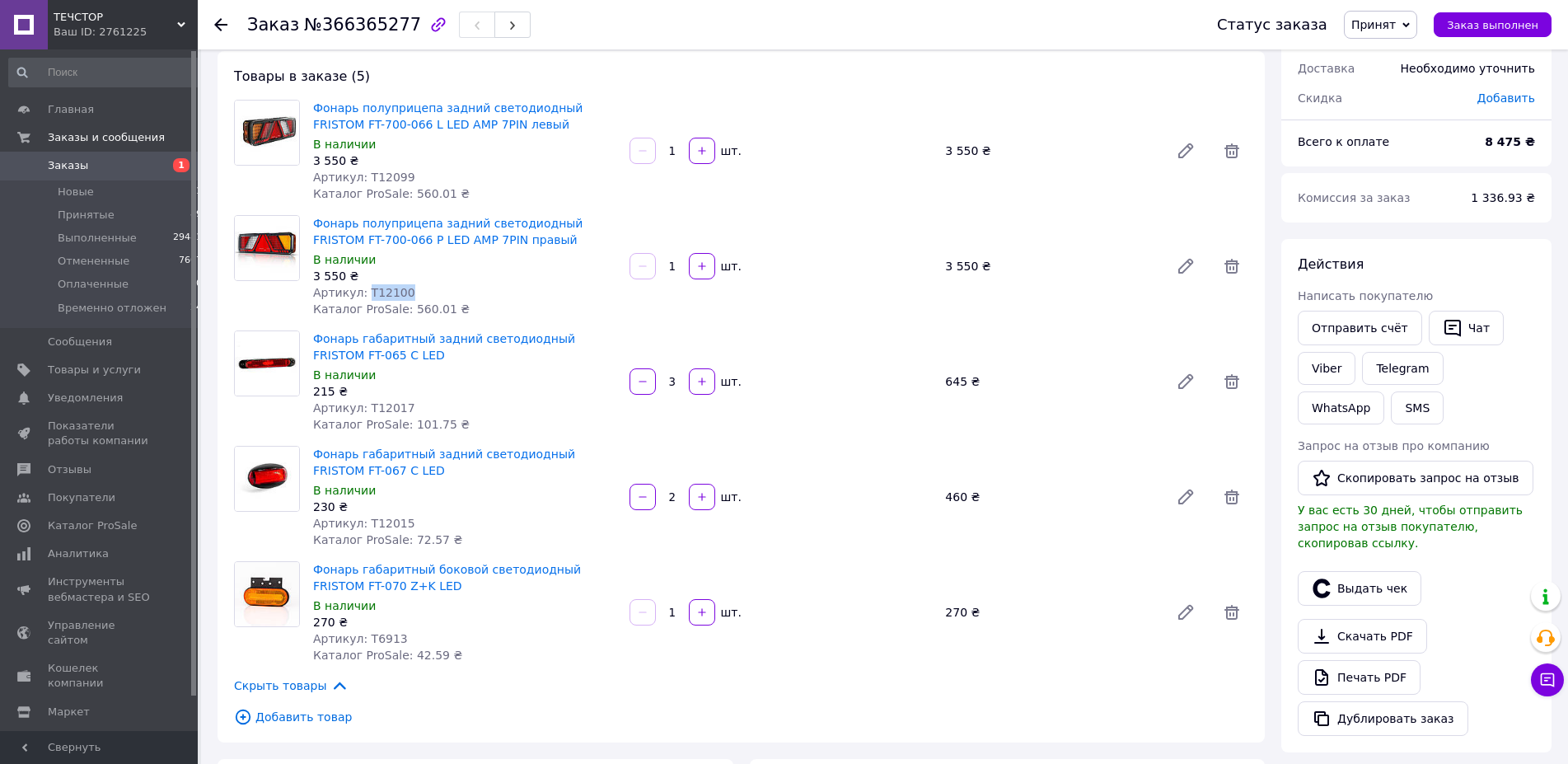
click at [390, 293] on span "Артикул: T12100" at bounding box center [364, 293] width 102 height 13
copy span "T12100"
click at [380, 406] on span "Артикул: T12017" at bounding box center [364, 408] width 102 height 13
click at [380, 405] on span "Артикул: T12017" at bounding box center [364, 408] width 102 height 13
copy span "T12017"
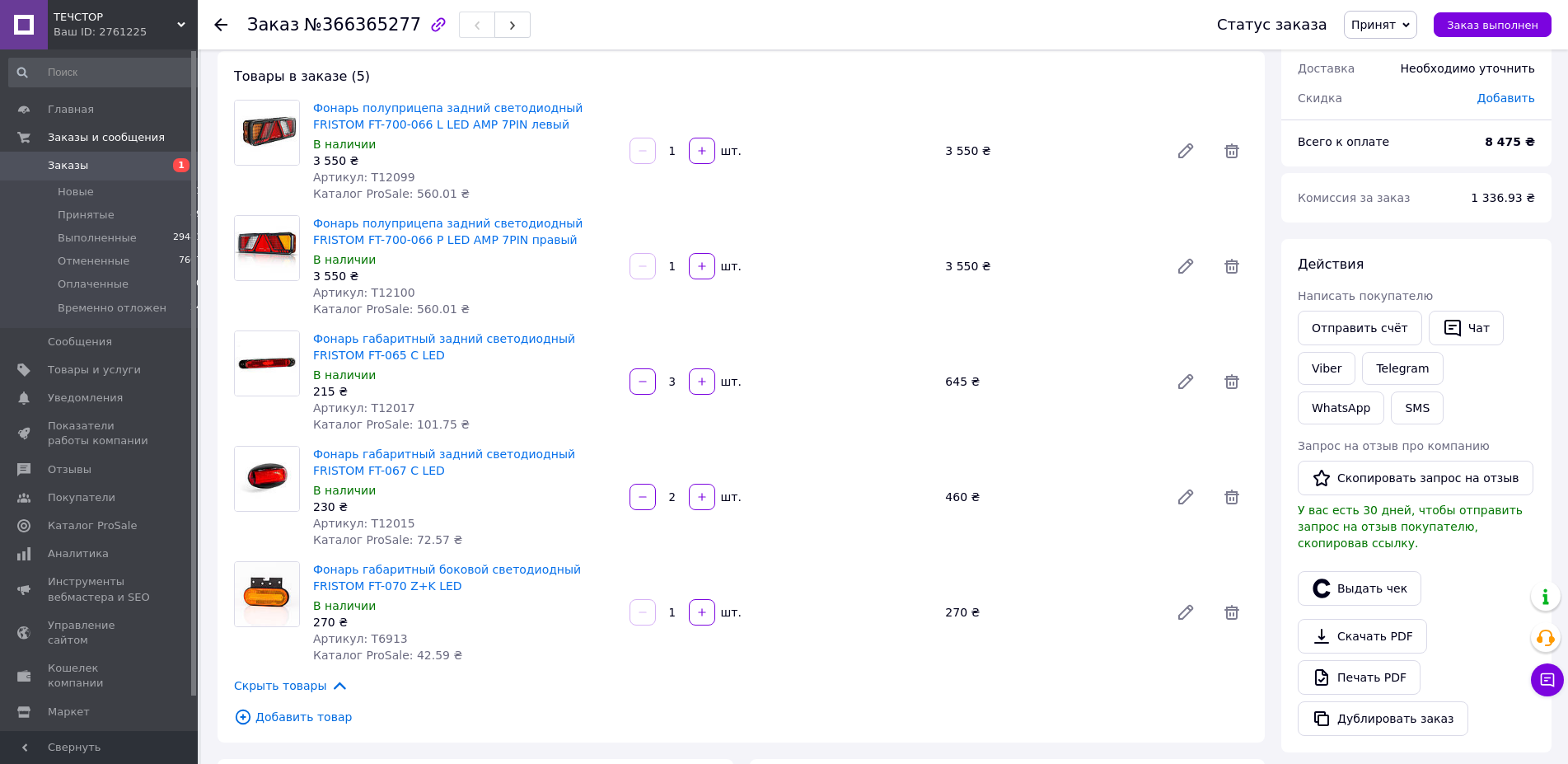
click at [374, 523] on span "Артикул: T12015" at bounding box center [364, 523] width 102 height 13
click at [375, 523] on span "Артикул: T12015" at bounding box center [364, 523] width 102 height 13
copy span "T12015"
click at [383, 638] on span "Артикул: T6913" at bounding box center [360, 638] width 95 height 13
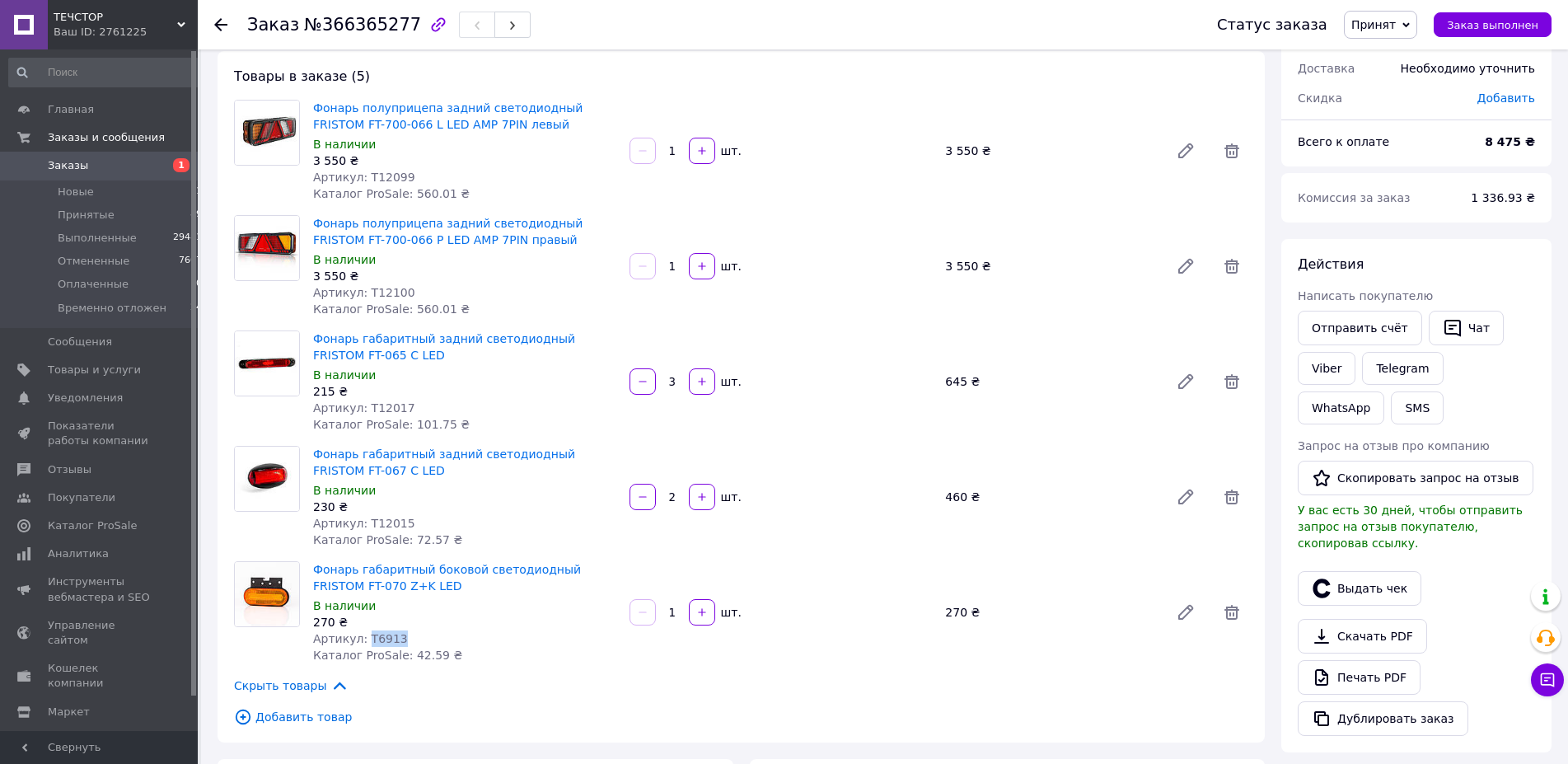
copy span "T6913"
